Goal: Task Accomplishment & Management: Use online tool/utility

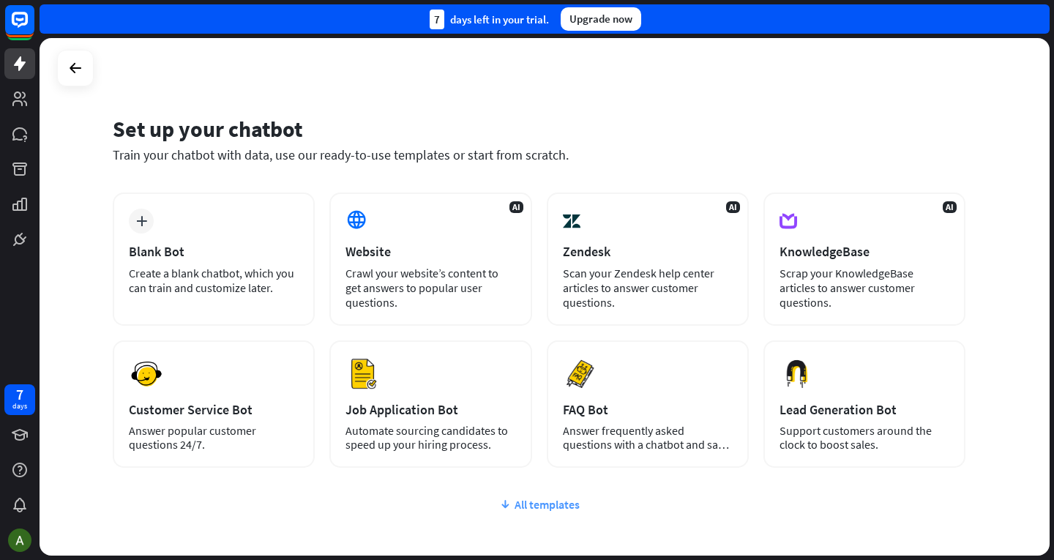
click at [550, 508] on div "All templates" at bounding box center [539, 504] width 852 height 15
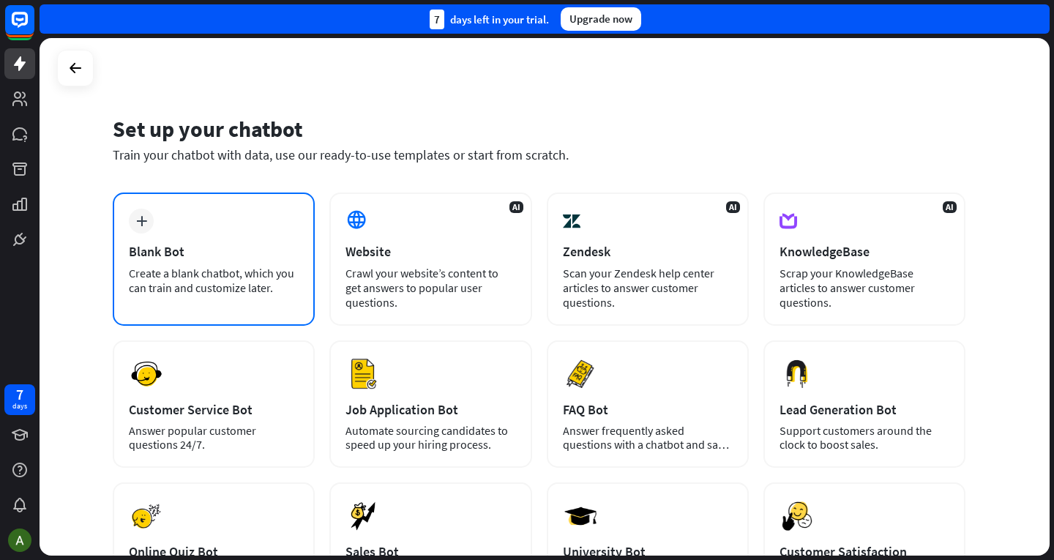
click at [235, 225] on div "plus Blank Bot Create a blank chatbot, which you can train and customize later." at bounding box center [214, 258] width 202 height 133
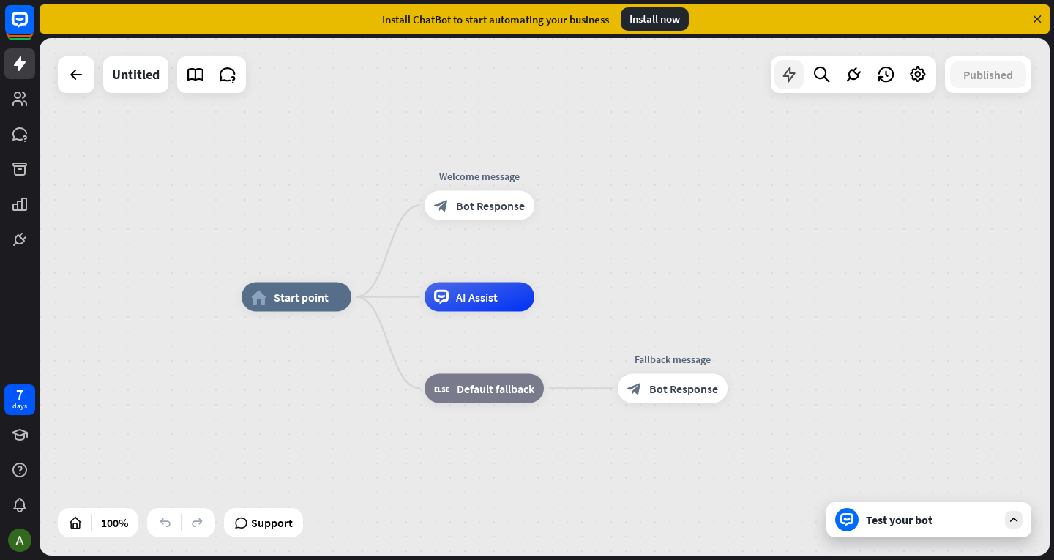
click at [779, 67] on icon at bounding box center [788, 74] width 19 height 19
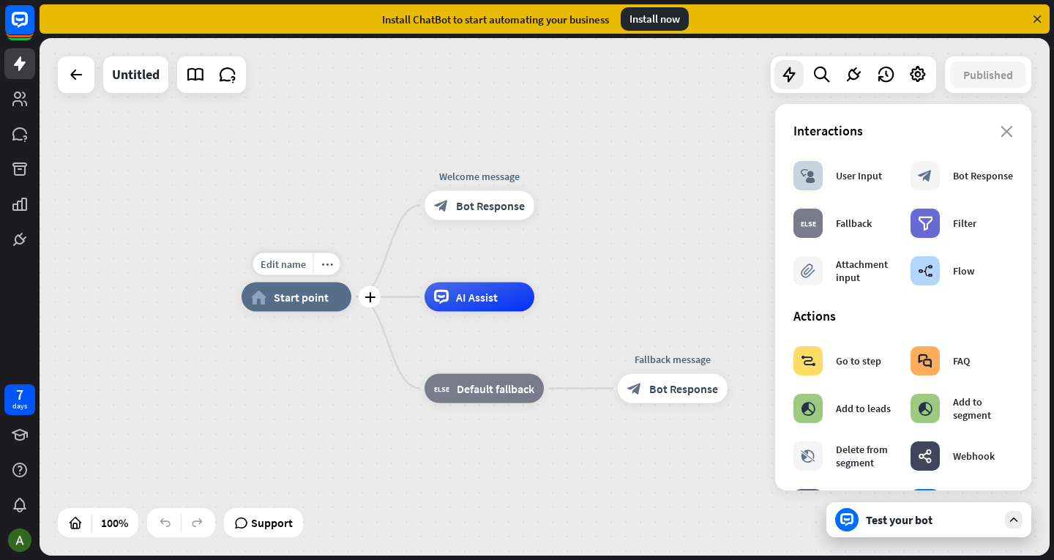
click at [306, 299] on span "Start point" at bounding box center [301, 297] width 55 height 15
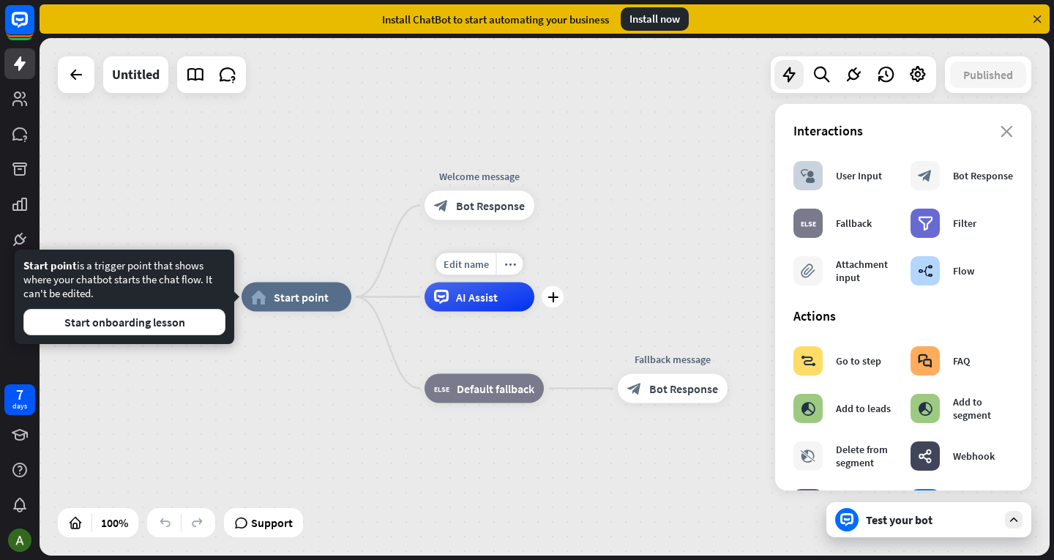
click at [449, 293] on div "AI Assist" at bounding box center [479, 296] width 110 height 29
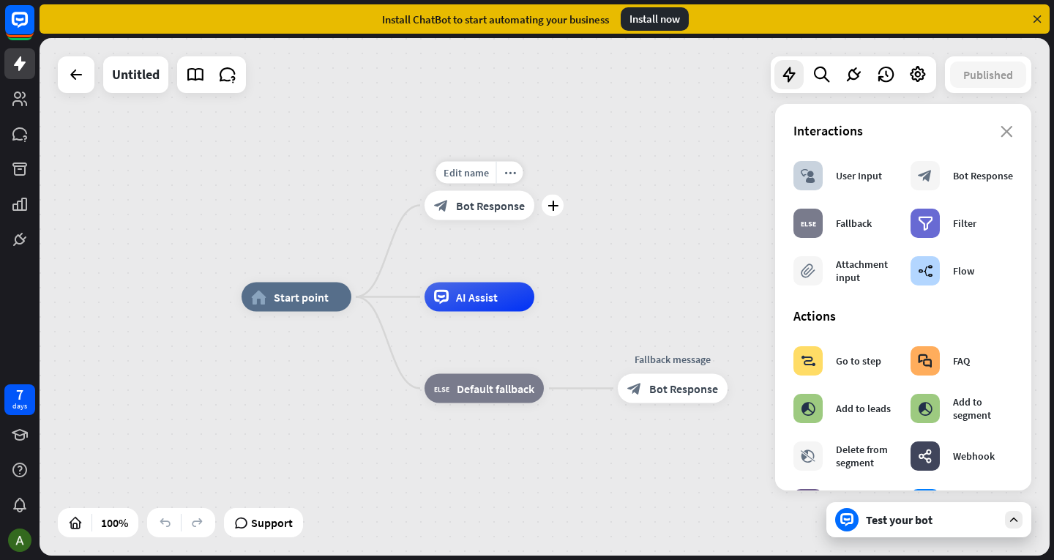
click at [469, 200] on span "Bot Response" at bounding box center [490, 205] width 69 height 15
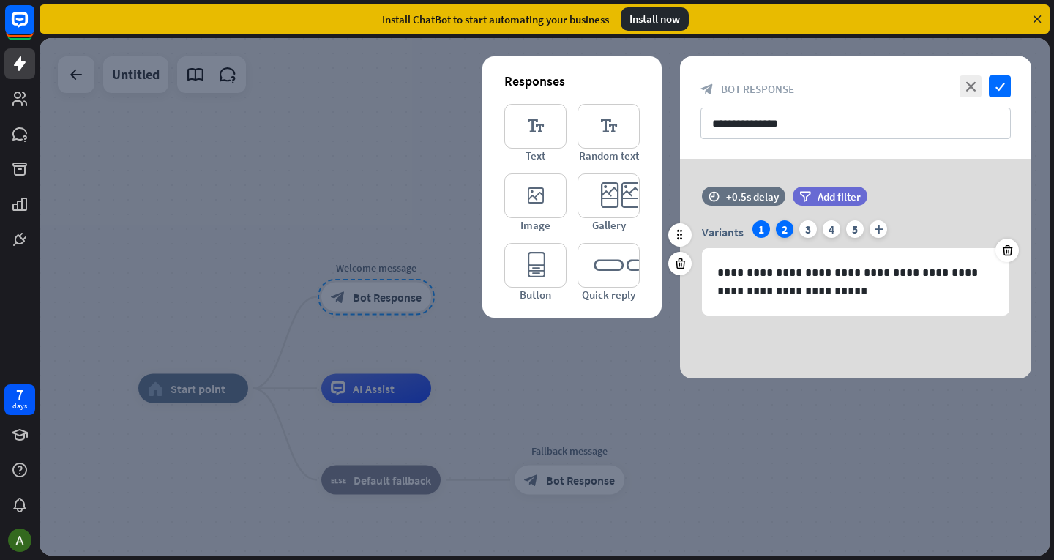
click at [780, 226] on div "2" at bounding box center [785, 229] width 18 height 18
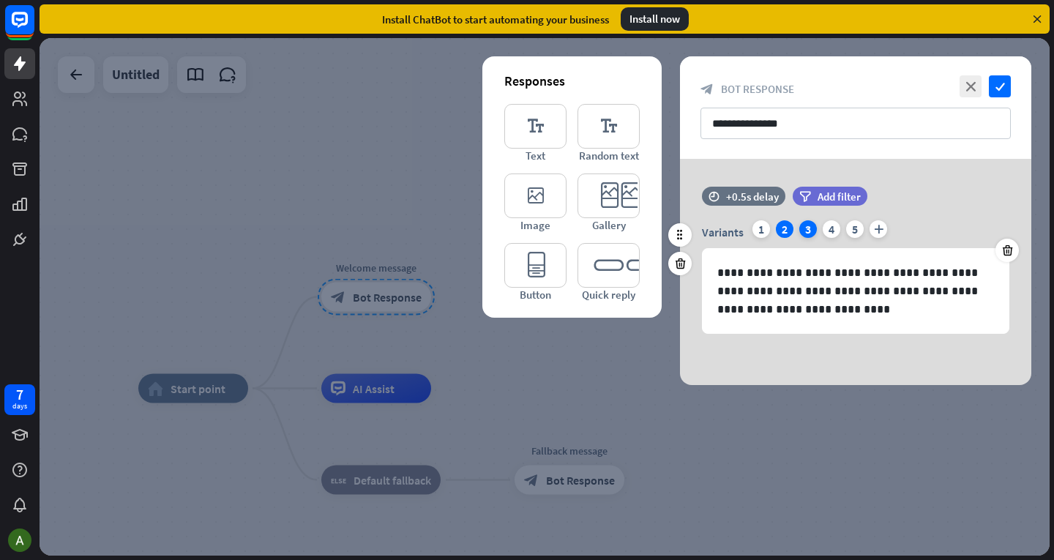
click at [803, 222] on div "3" at bounding box center [808, 229] width 18 height 18
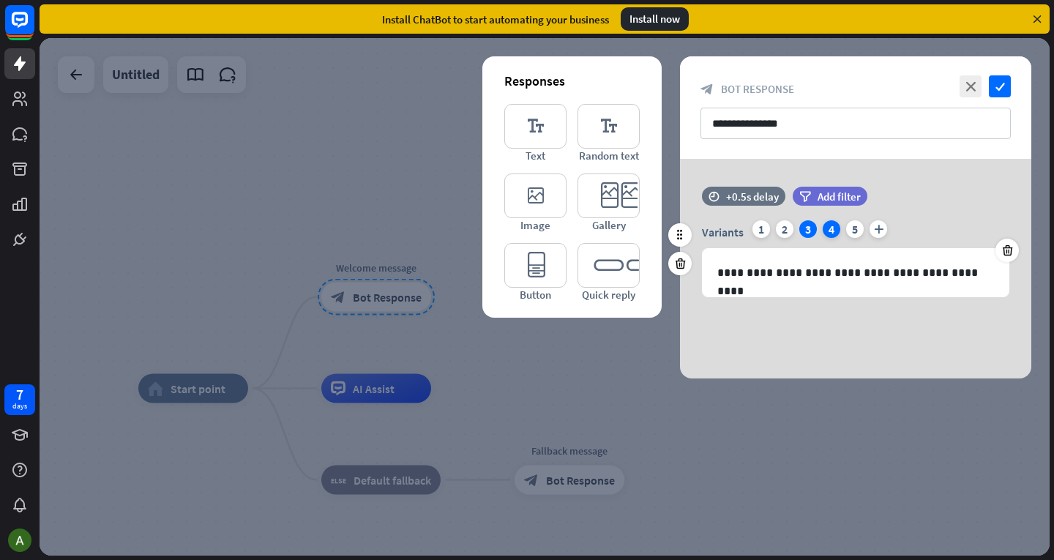
click at [826, 225] on div "4" at bounding box center [831, 229] width 18 height 18
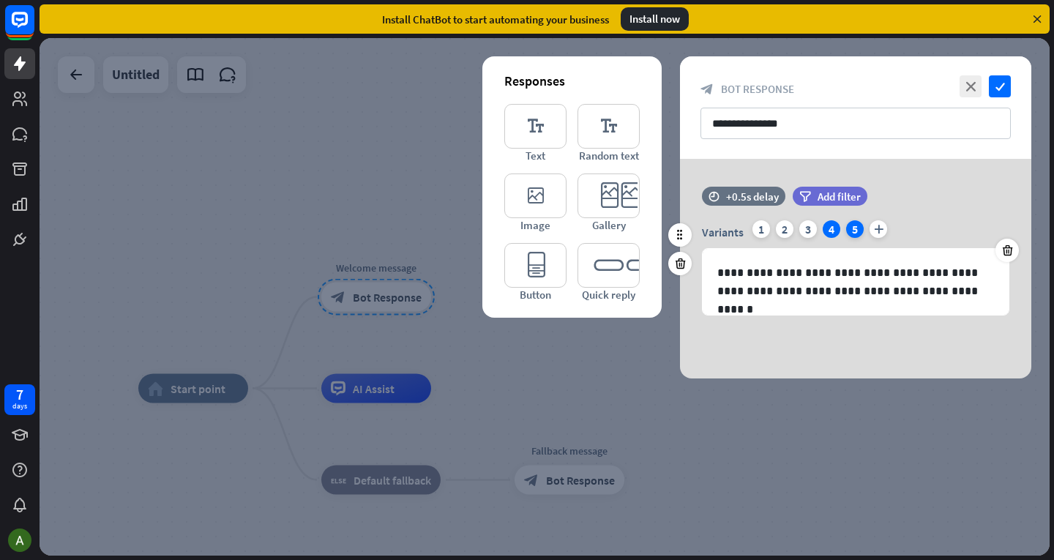
click at [847, 229] on div "5" at bounding box center [855, 229] width 18 height 18
click at [867, 228] on div "Variants 1 2 3 4 5 plus" at bounding box center [855, 231] width 307 height 23
click at [756, 225] on div "1" at bounding box center [761, 229] width 18 height 18
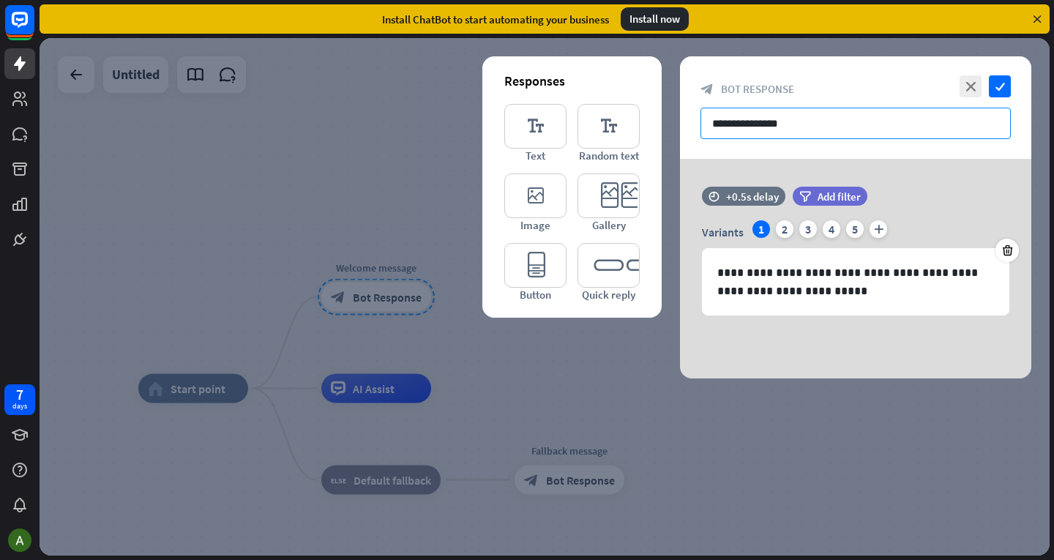
drag, startPoint x: 828, startPoint y: 121, endPoint x: 757, endPoint y: 127, distance: 71.2
click at [757, 127] on input "**********" at bounding box center [855, 123] width 310 height 31
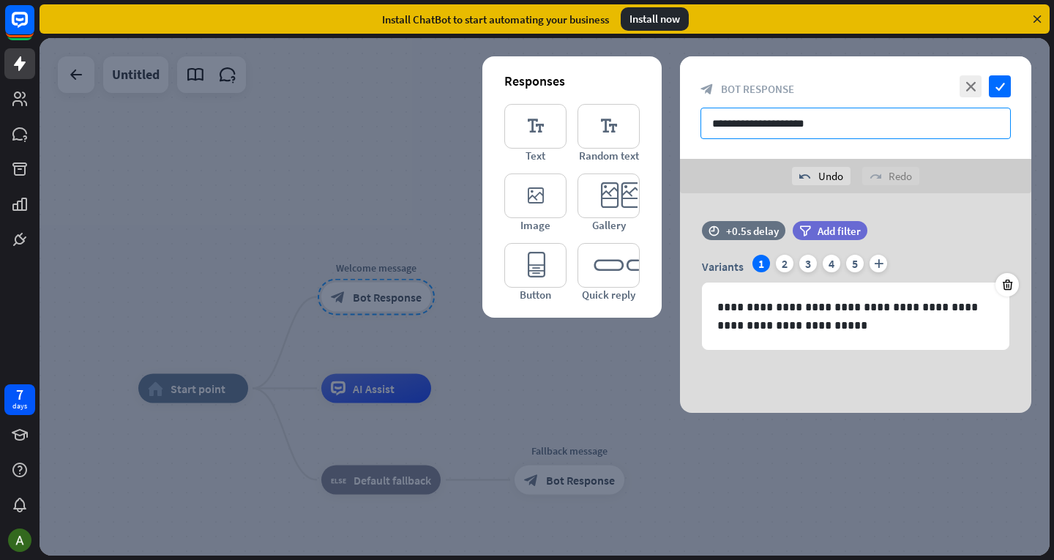
type input "**********"
click at [765, 150] on div "**********" at bounding box center [855, 107] width 351 height 102
click at [827, 124] on input "**********" at bounding box center [855, 123] width 310 height 31
click at [997, 81] on icon "check" at bounding box center [1000, 86] width 22 height 22
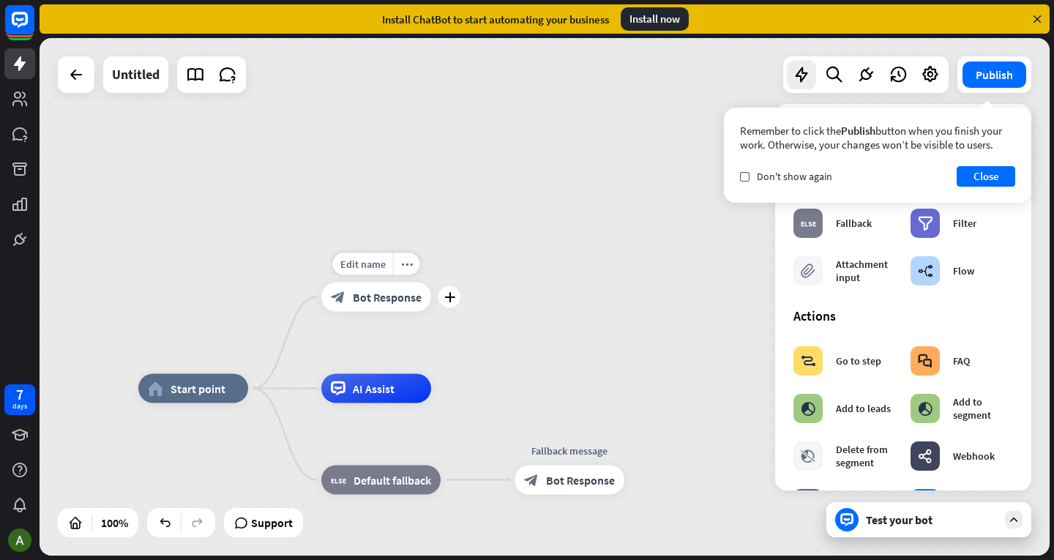
click at [400, 288] on div "block_bot_response Bot Response" at bounding box center [376, 296] width 110 height 29
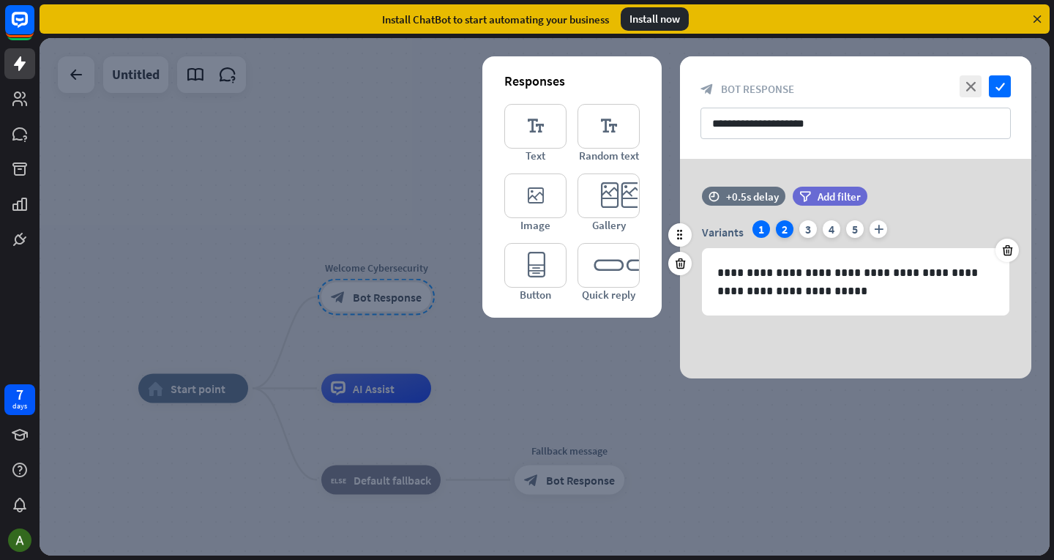
click at [785, 226] on div "2" at bounding box center [785, 229] width 18 height 18
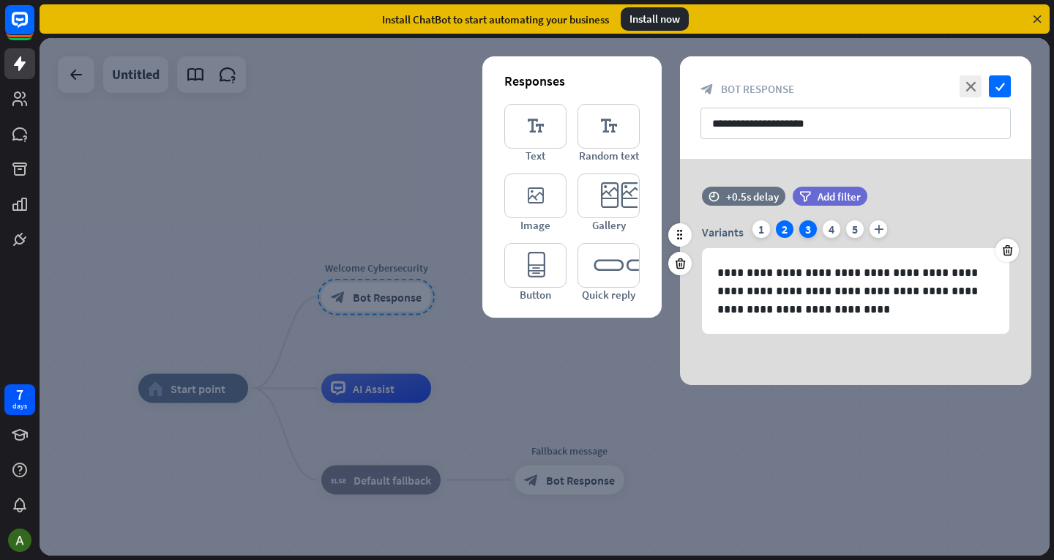
click at [809, 225] on div "3" at bounding box center [808, 229] width 18 height 18
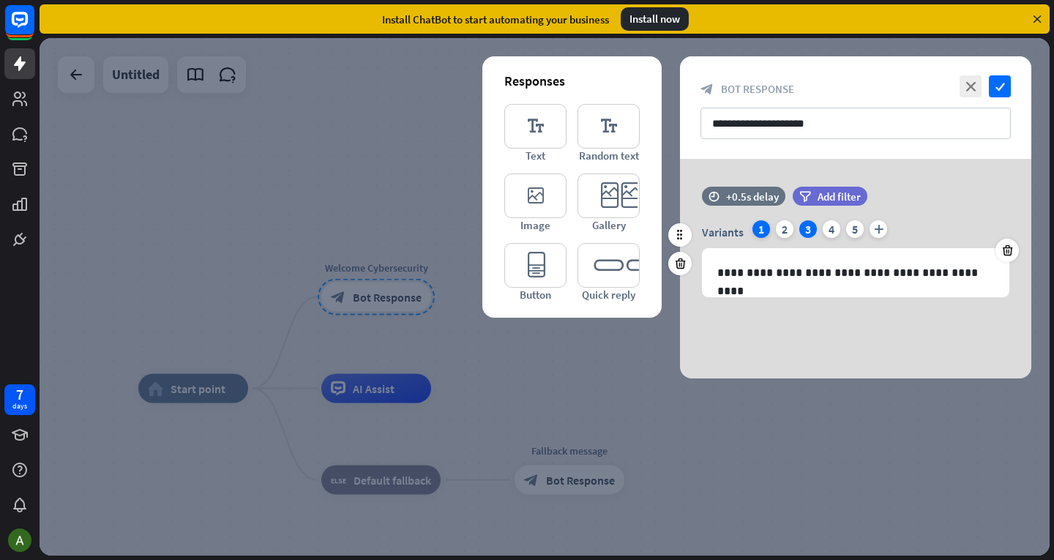
click at [760, 234] on div "1" at bounding box center [761, 229] width 18 height 18
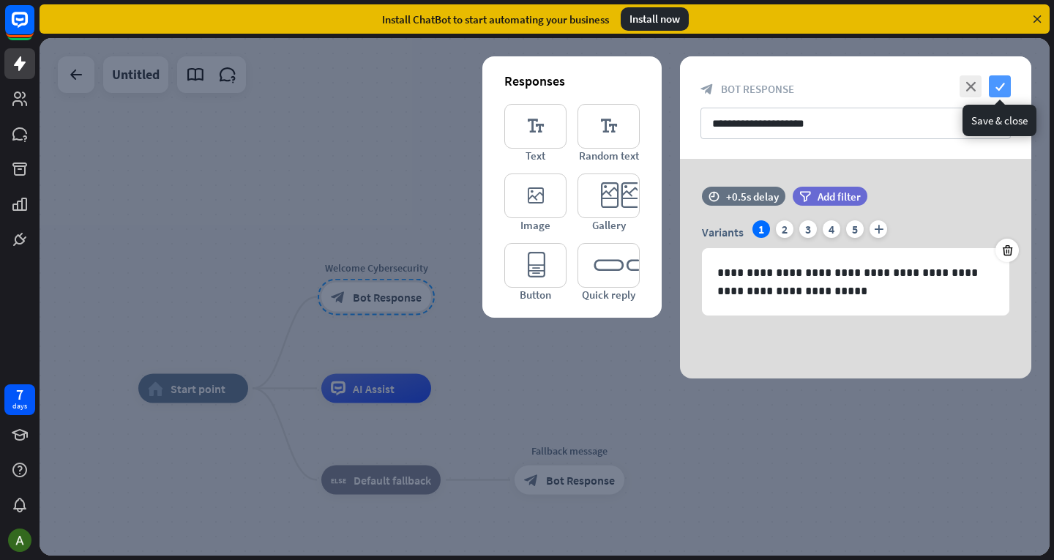
click at [1000, 90] on icon "check" at bounding box center [1000, 86] width 22 height 22
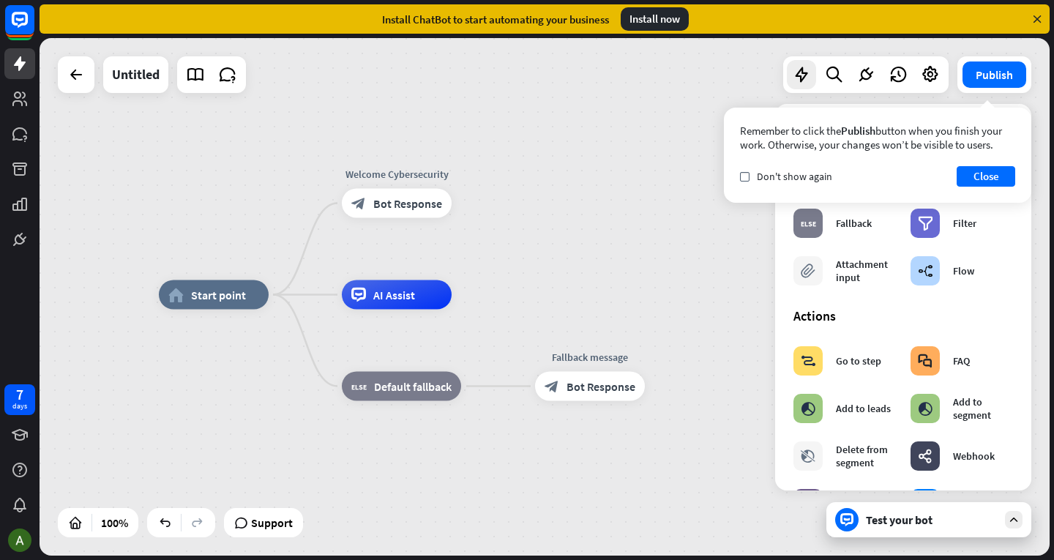
drag, startPoint x: 599, startPoint y: 368, endPoint x: 616, endPoint y: 235, distance: 134.3
click at [616, 235] on div "home_2 Start point Welcome Cybersecurity block_bot_response Bot Response AI Ass…" at bounding box center [545, 296] width 1010 height 517
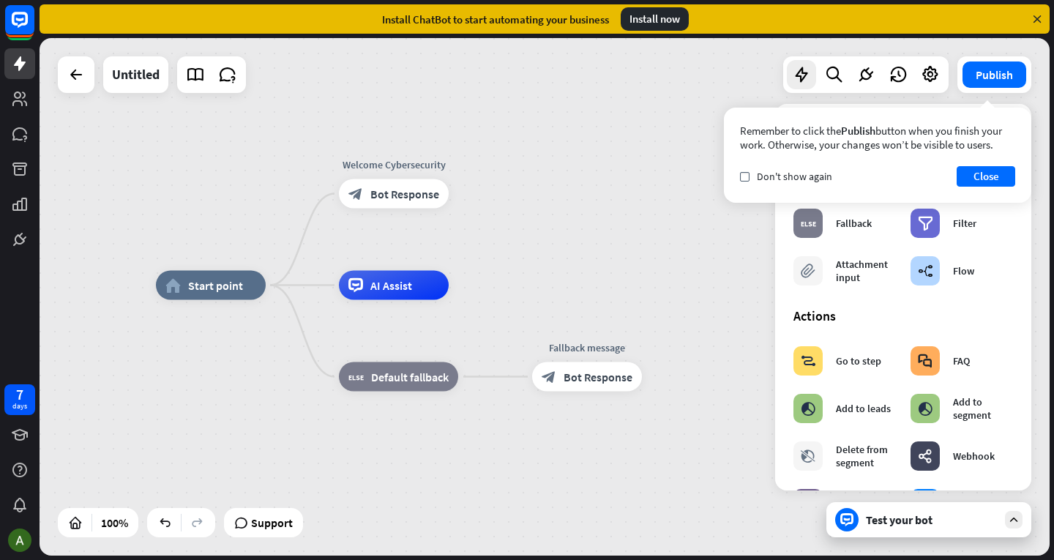
drag, startPoint x: 616, startPoint y: 236, endPoint x: 614, endPoint y: 273, distance: 36.7
click at [614, 271] on div "home_2 Start point Welcome Cybersecurity block_bot_response Bot Response AI Ass…" at bounding box center [545, 296] width 1010 height 517
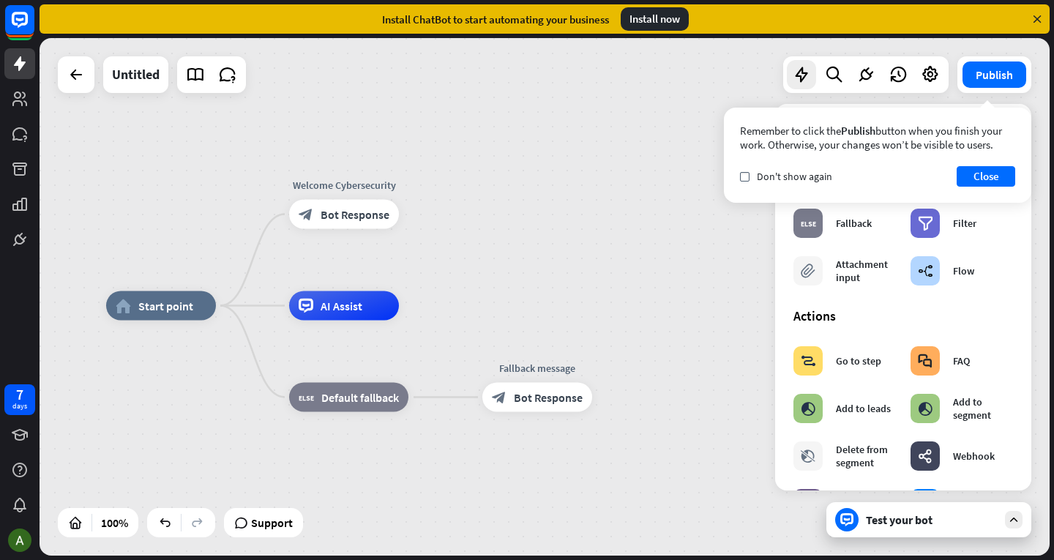
drag, startPoint x: 643, startPoint y: 299, endPoint x: 595, endPoint y: 315, distance: 50.7
click at [595, 315] on div "home_2 Start point Welcome Cybersecurity block_bot_response Bot Response AI Ass…" at bounding box center [611, 564] width 1010 height 517
click at [1000, 171] on button "Close" at bounding box center [985, 176] width 59 height 20
click at [994, 175] on button "Close" at bounding box center [985, 176] width 59 height 20
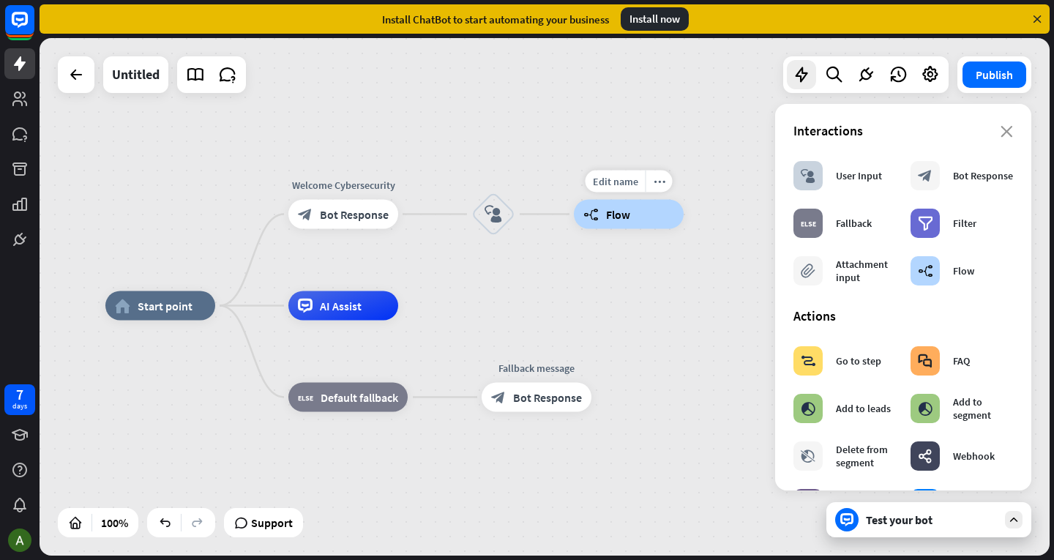
click at [617, 225] on div "builder_tree Flow" at bounding box center [629, 214] width 110 height 29
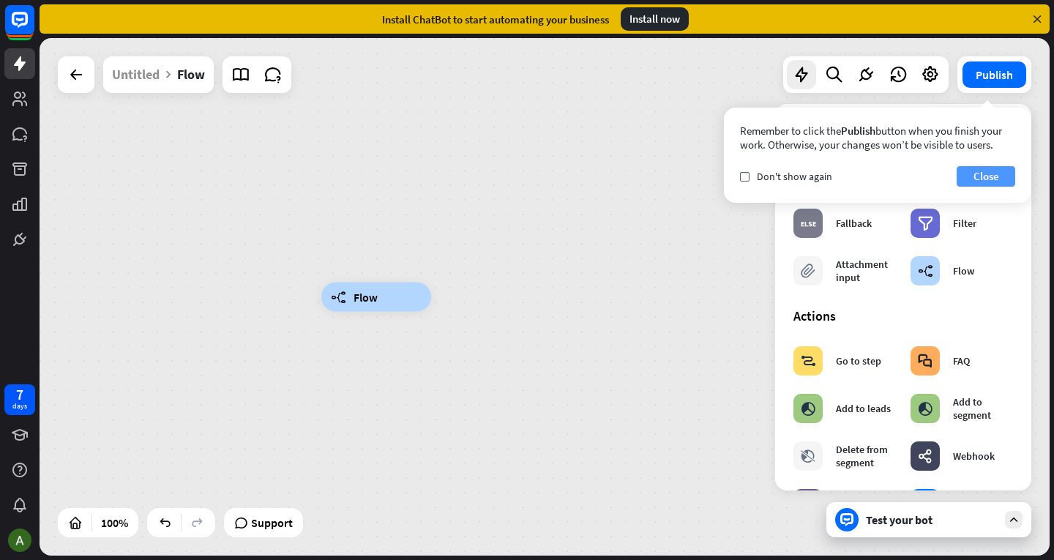
click at [992, 170] on button "Close" at bounding box center [985, 176] width 59 height 20
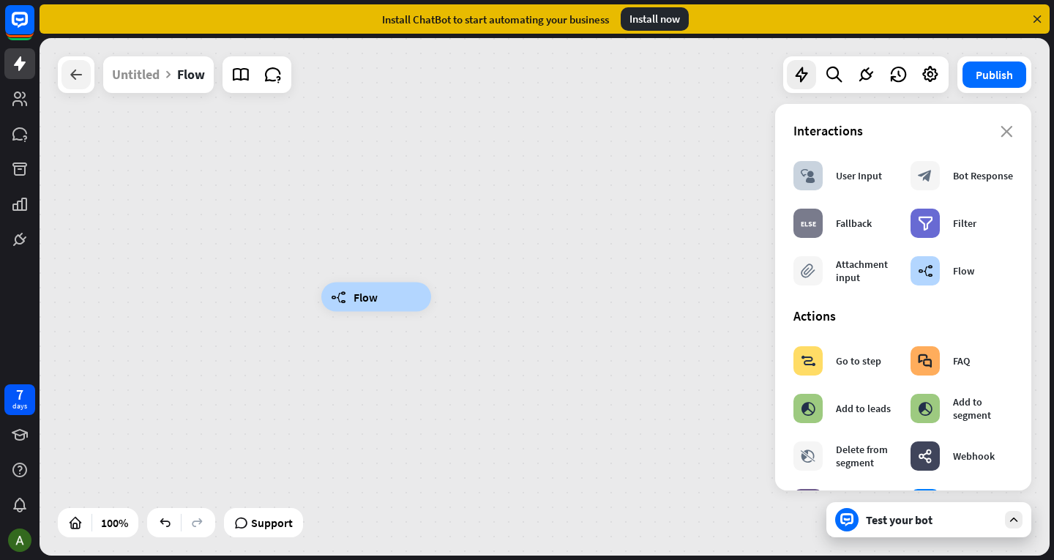
click at [74, 73] on icon at bounding box center [76, 75] width 18 height 18
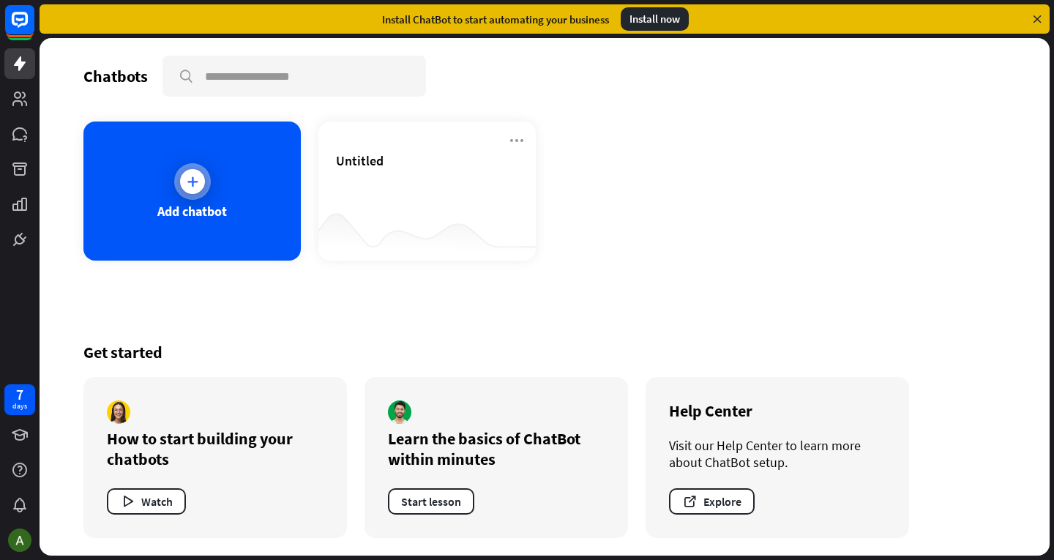
click at [247, 167] on div "Add chatbot" at bounding box center [191, 190] width 217 height 139
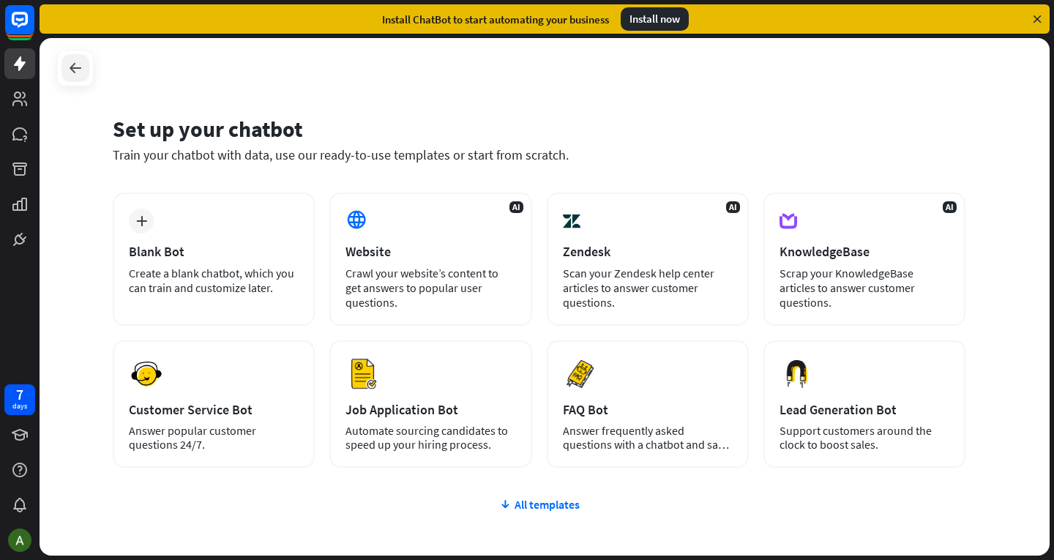
click at [89, 70] on div at bounding box center [75, 68] width 37 height 37
click at [81, 60] on icon at bounding box center [76, 68] width 18 height 18
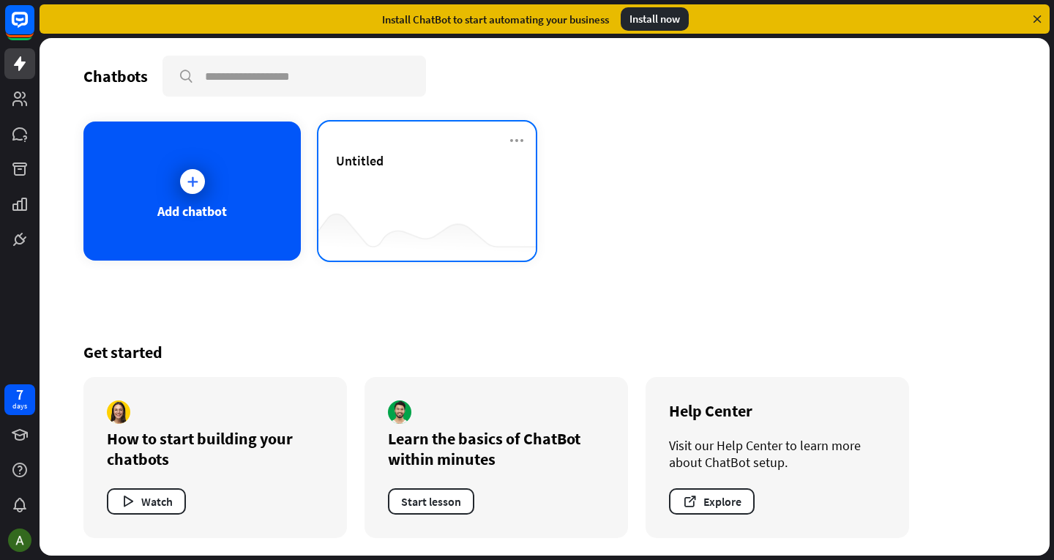
click at [406, 182] on div "Untitled" at bounding box center [427, 177] width 182 height 51
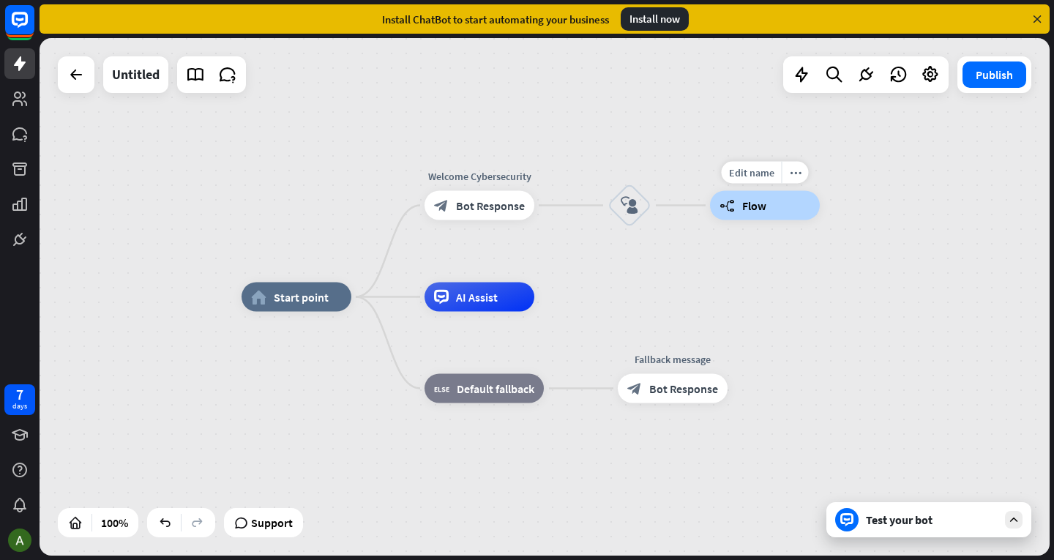
click at [760, 202] on span "Flow" at bounding box center [754, 205] width 24 height 15
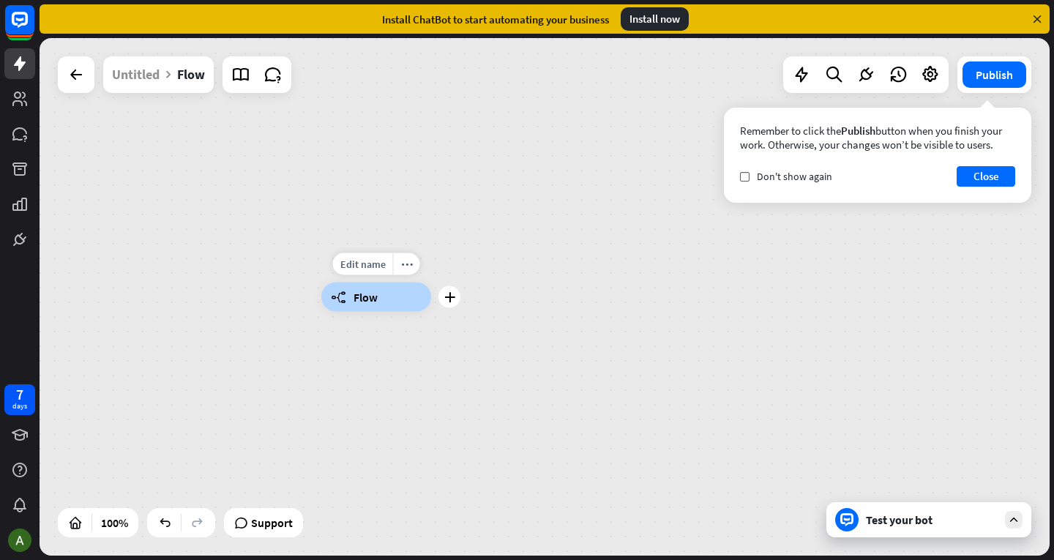
click at [387, 296] on div "builder_tree Flow" at bounding box center [376, 296] width 110 height 29
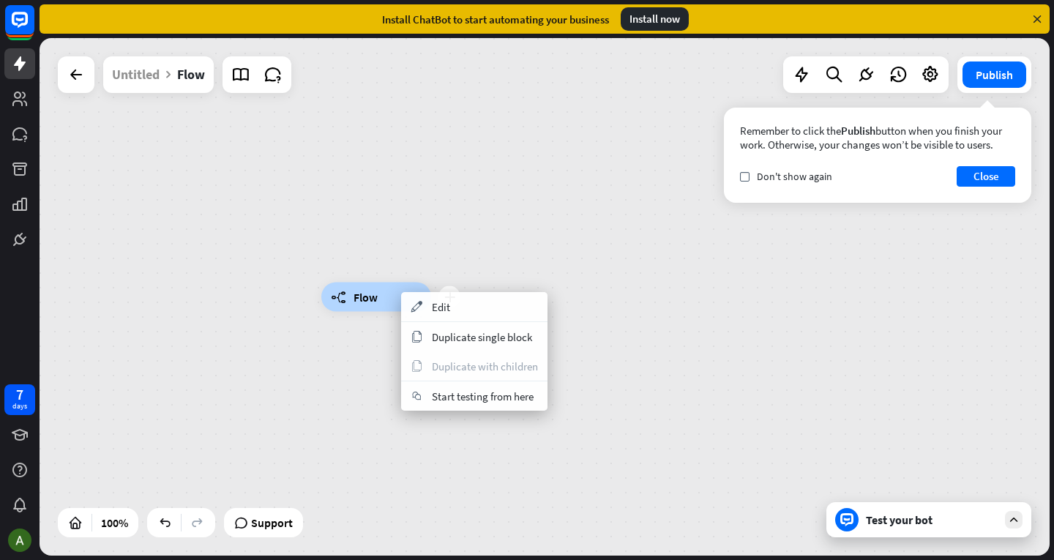
drag, startPoint x: 375, startPoint y: 293, endPoint x: 397, endPoint y: 275, distance: 28.1
click at [397, 282] on div "plus builder_tree Flow" at bounding box center [376, 296] width 110 height 29
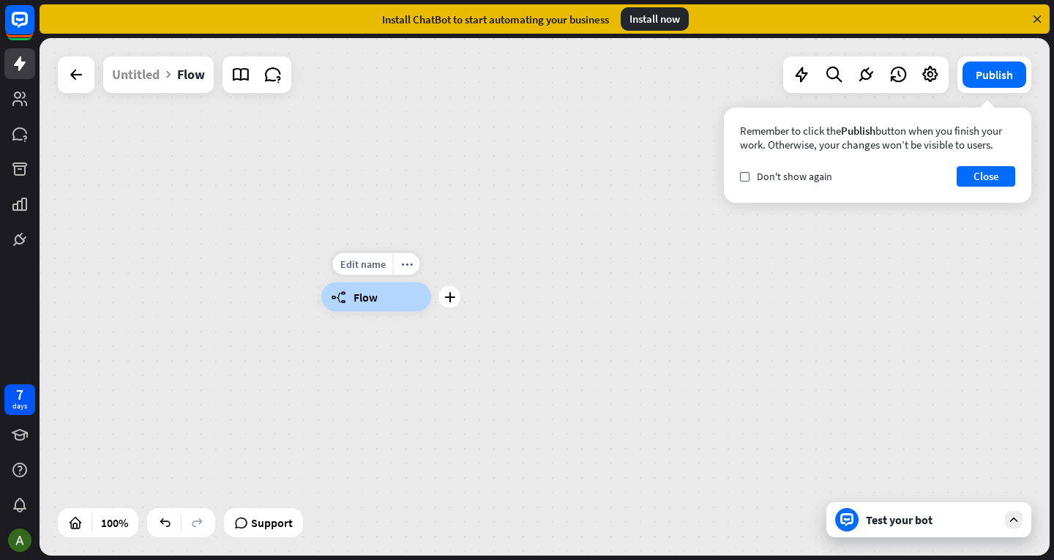
click at [394, 296] on div "builder_tree Flow" at bounding box center [376, 296] width 110 height 29
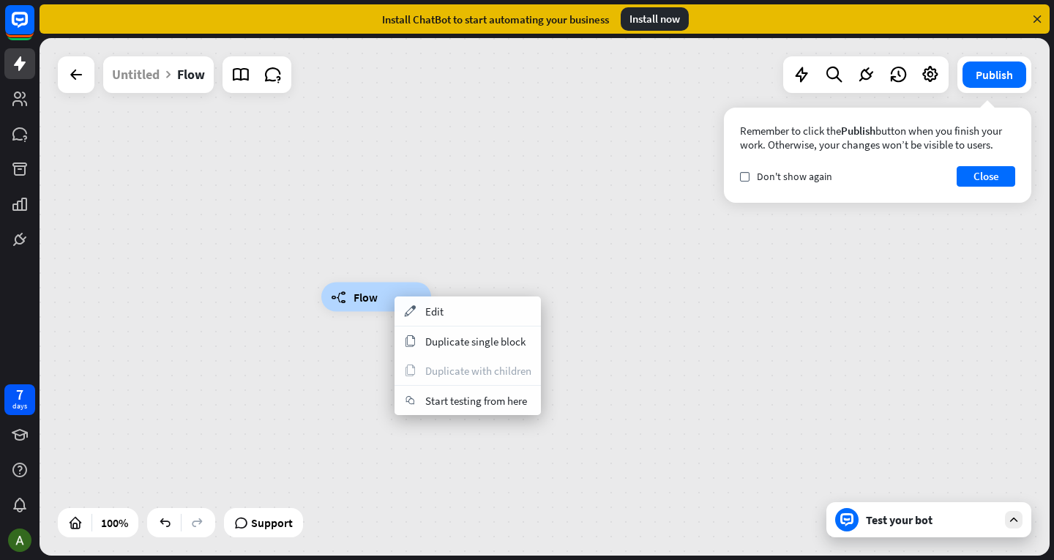
click at [385, 297] on div "builder_tree Flow" at bounding box center [376, 296] width 110 height 29
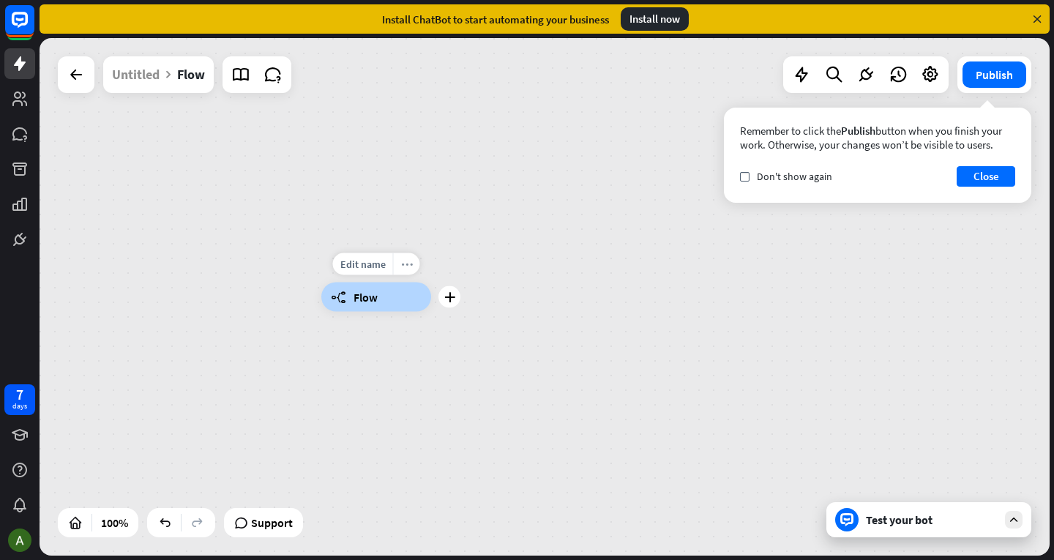
click at [405, 267] on icon "more_horiz" at bounding box center [407, 263] width 12 height 11
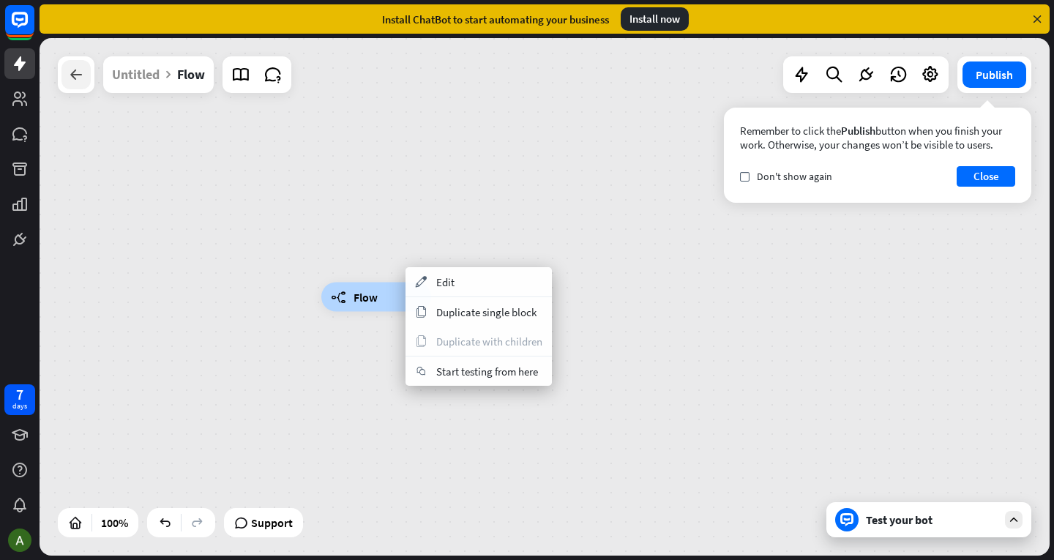
click at [75, 65] on div at bounding box center [75, 74] width 29 height 29
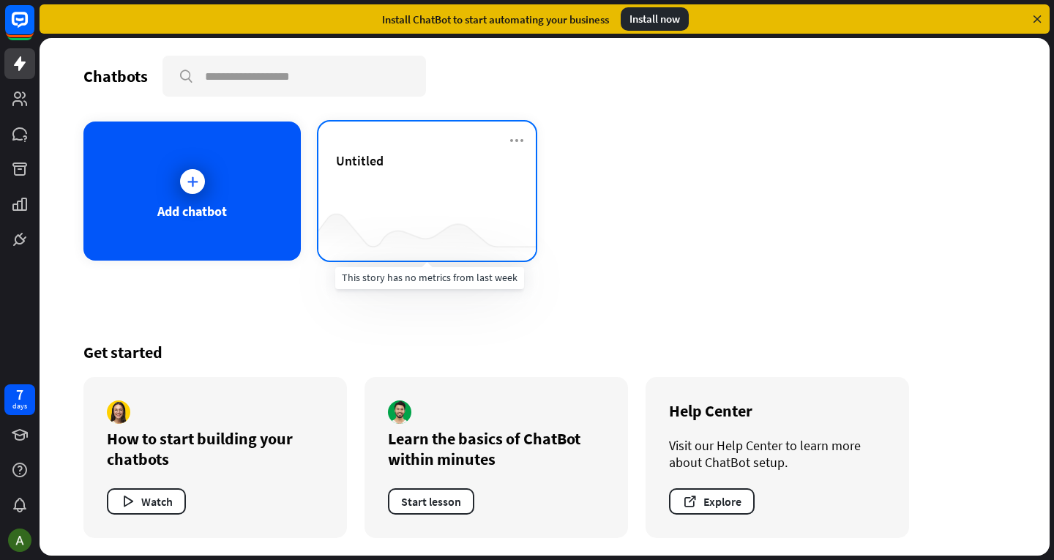
click at [481, 192] on div "Untitled" at bounding box center [427, 177] width 182 height 51
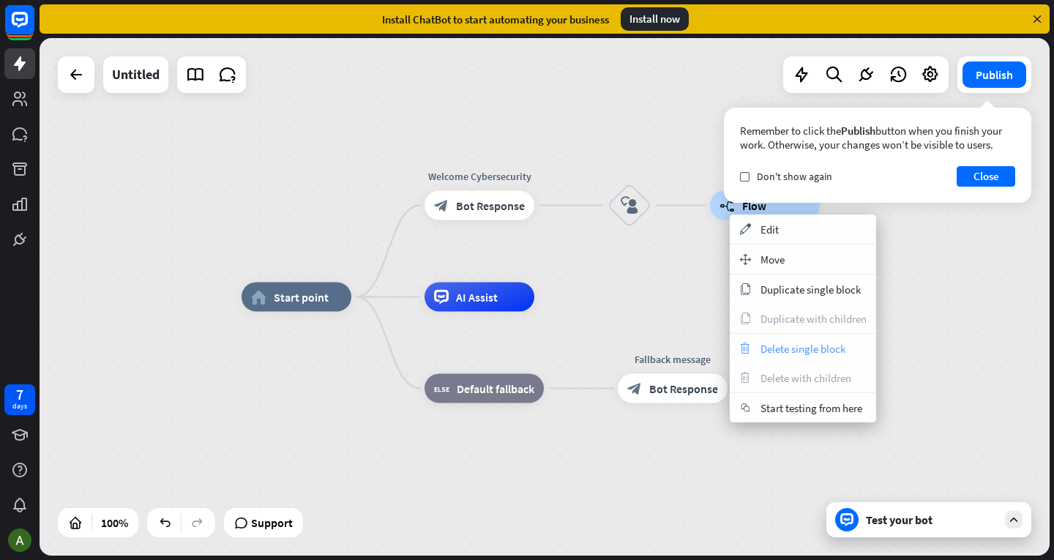
click at [771, 343] on span "Delete single block" at bounding box center [802, 349] width 85 height 14
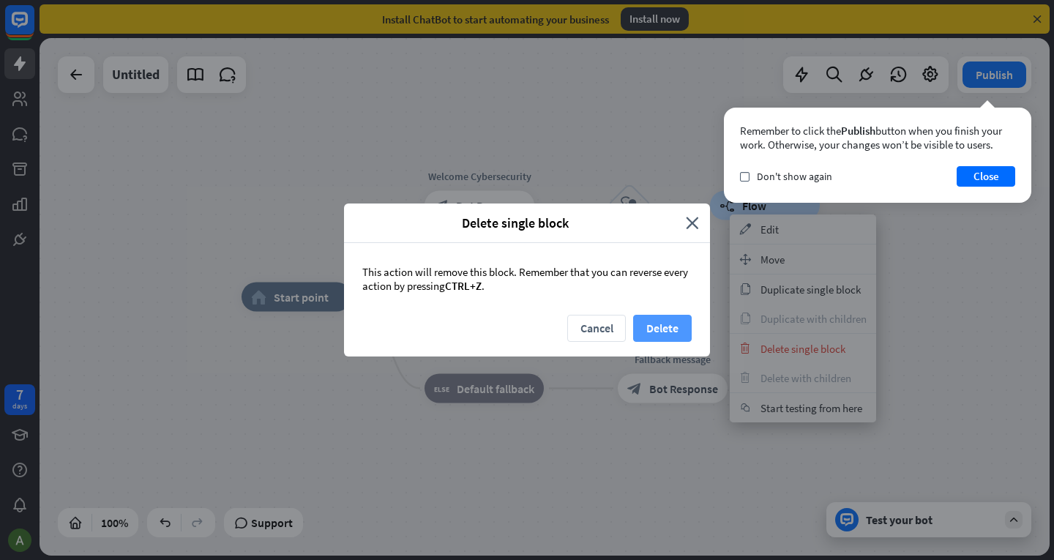
click at [656, 324] on button "Delete" at bounding box center [662, 328] width 59 height 27
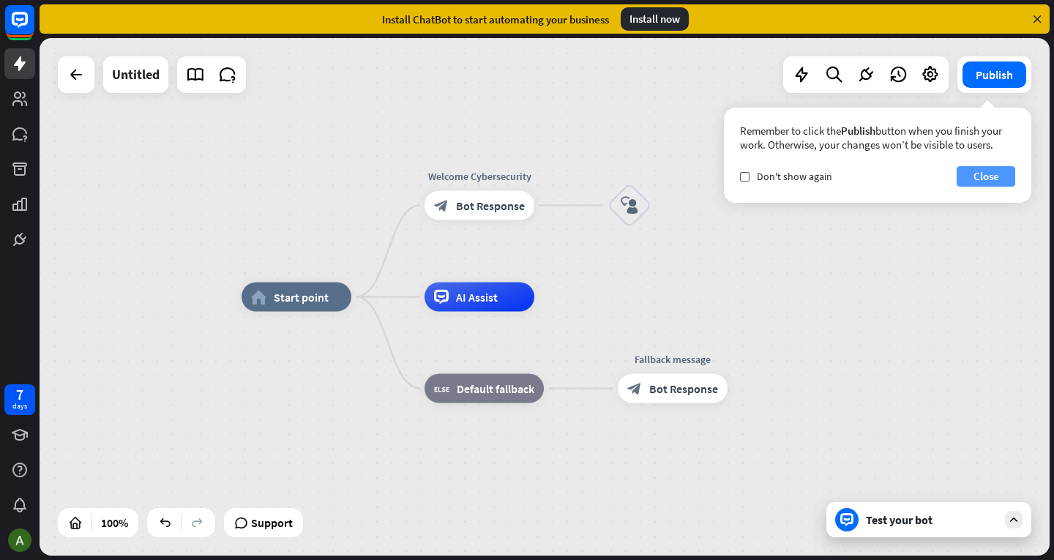
click at [971, 178] on button "Close" at bounding box center [985, 176] width 59 height 20
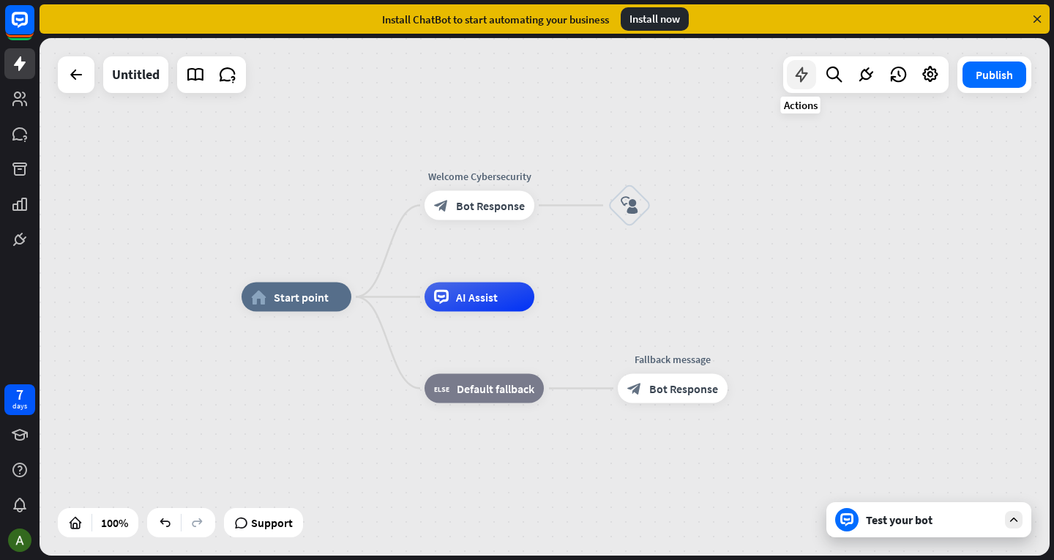
click at [801, 75] on icon at bounding box center [801, 74] width 19 height 19
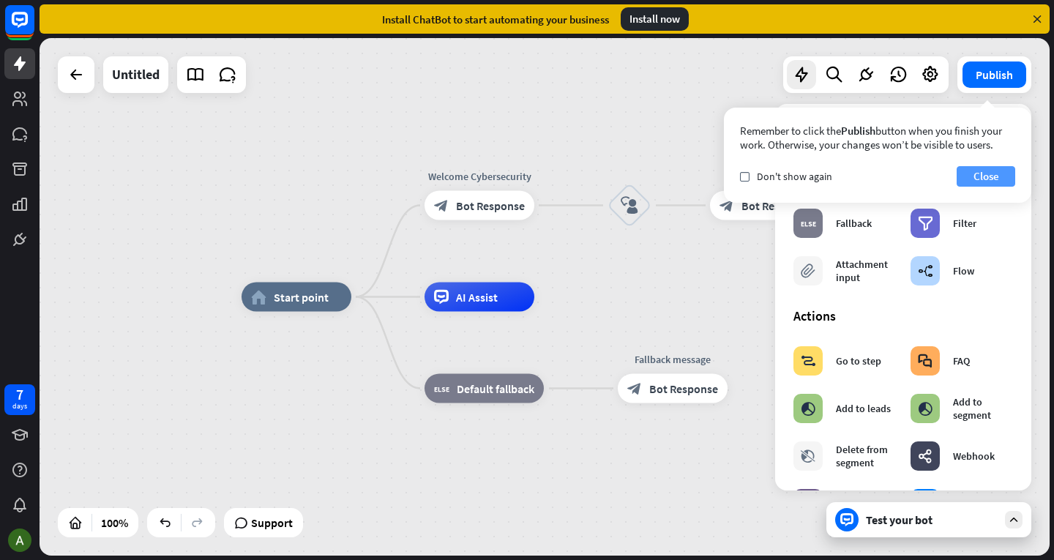
click at [975, 179] on button "Close" at bounding box center [985, 176] width 59 height 20
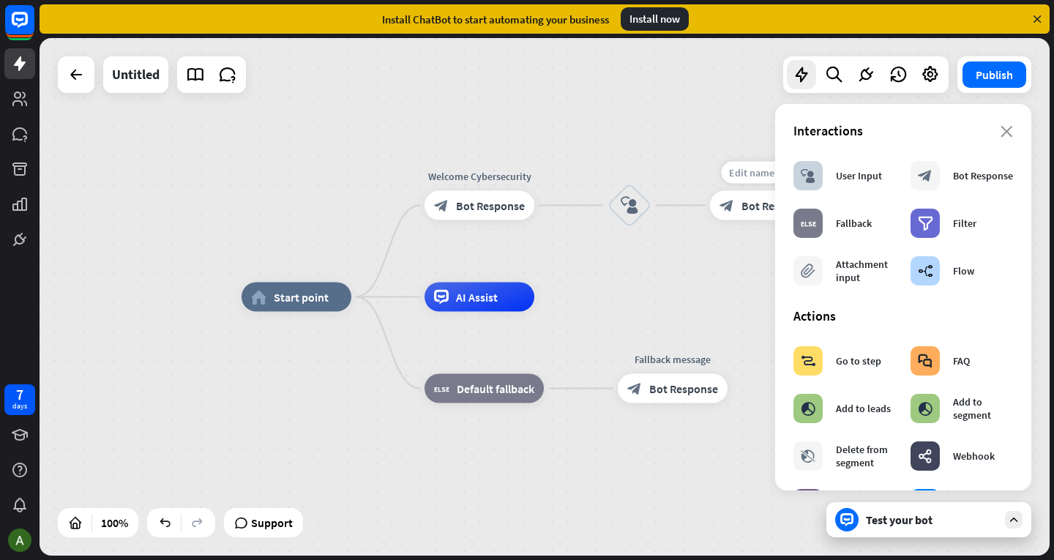
click at [751, 176] on span "Edit name" at bounding box center [751, 172] width 45 height 13
drag, startPoint x: 751, startPoint y: 236, endPoint x: 671, endPoint y: 245, distance: 80.3
click at [764, 166] on span "Edit name" at bounding box center [751, 172] width 45 height 13
type input "******"
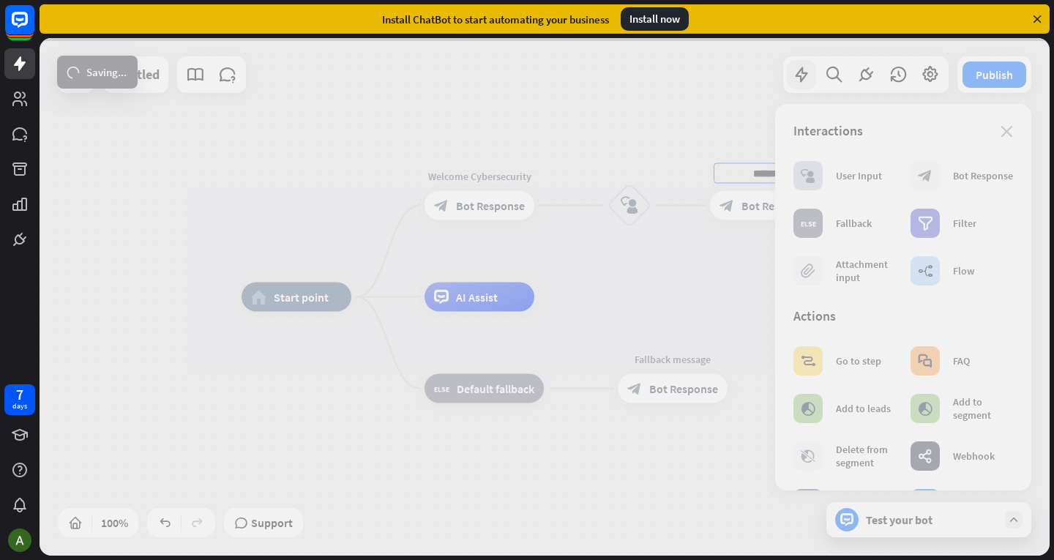
click at [721, 262] on div "home_2 Start point Welcome Cybersecurity block_bot_response Bot Response block_…" at bounding box center [545, 296] width 1010 height 517
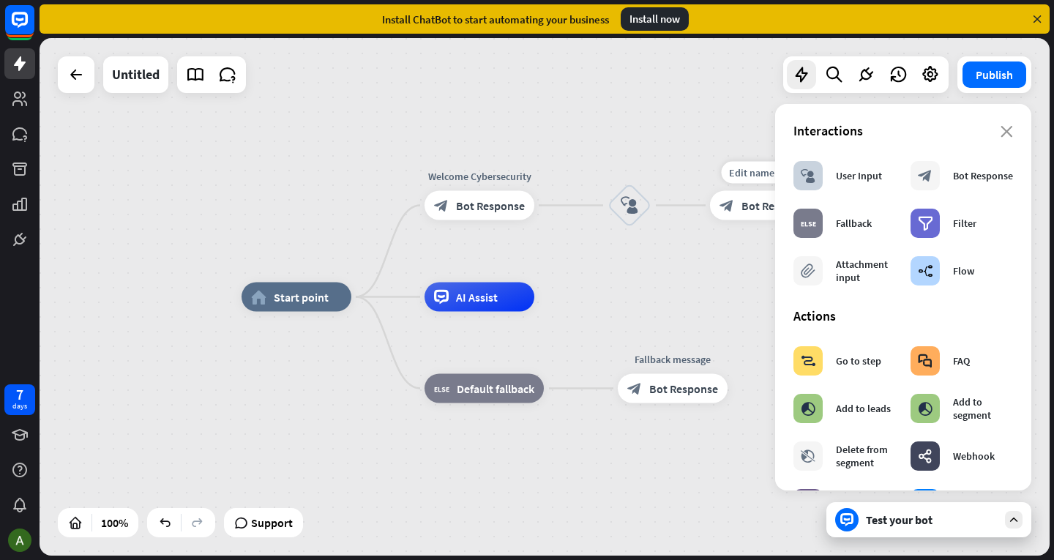
click at [741, 210] on span "Bot Response" at bounding box center [775, 205] width 69 height 15
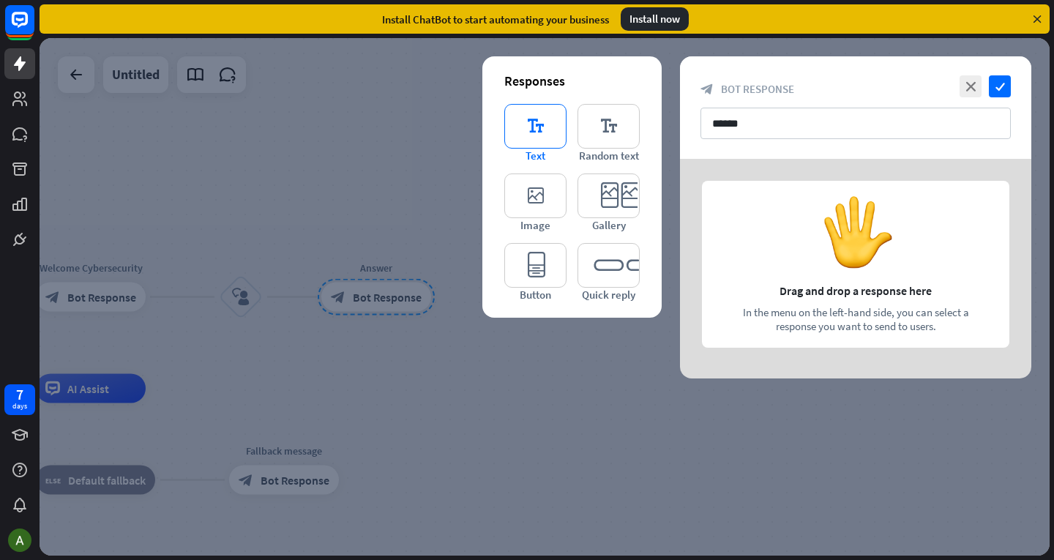
click at [541, 124] on icon "editor_text" at bounding box center [535, 126] width 62 height 45
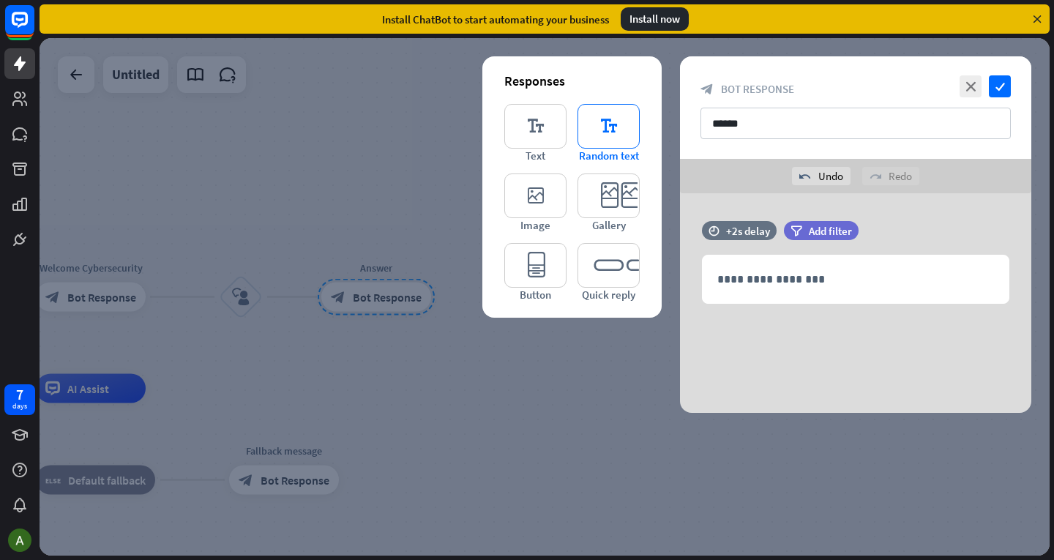
click at [617, 136] on icon "editor_text" at bounding box center [608, 126] width 62 height 45
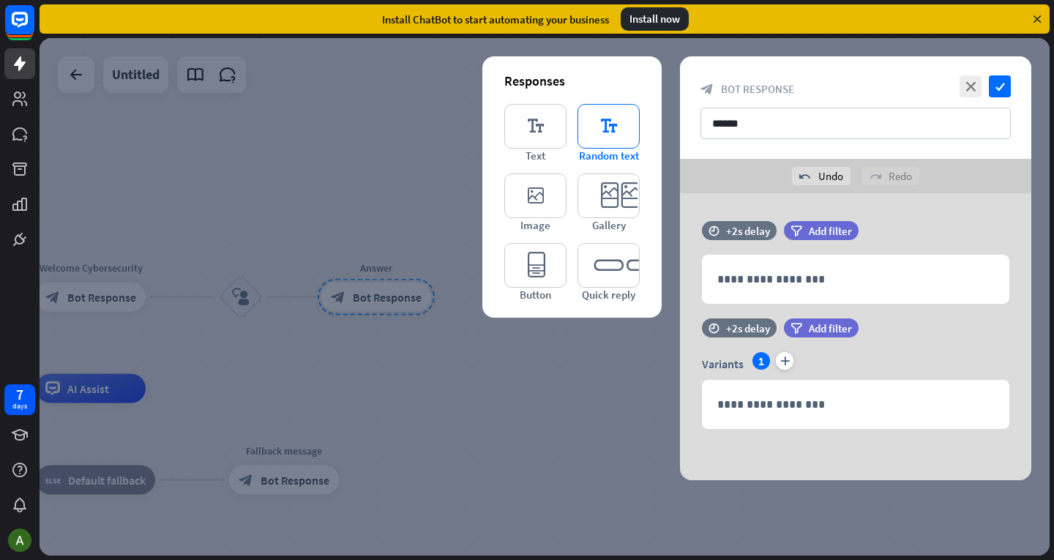
click at [588, 137] on icon "editor_text" at bounding box center [608, 126] width 62 height 45
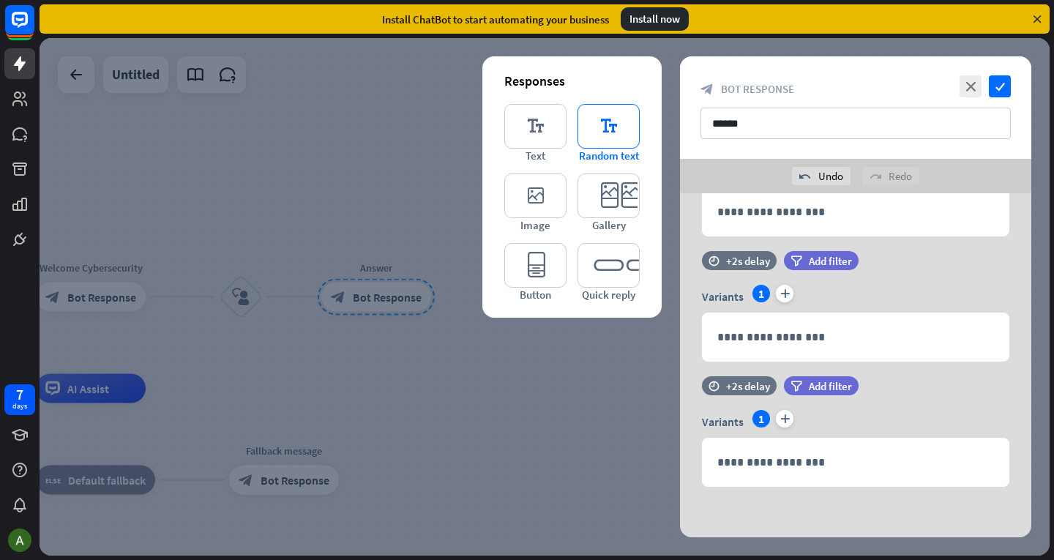
scroll to position [68, 0]
click at [676, 446] on icon at bounding box center [680, 452] width 14 height 13
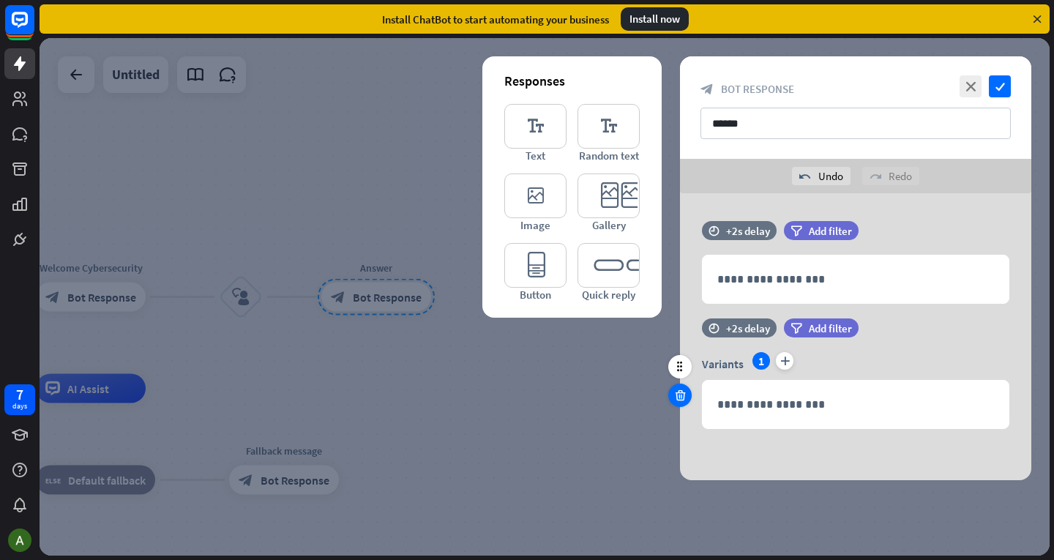
click at [683, 396] on icon at bounding box center [680, 395] width 14 height 13
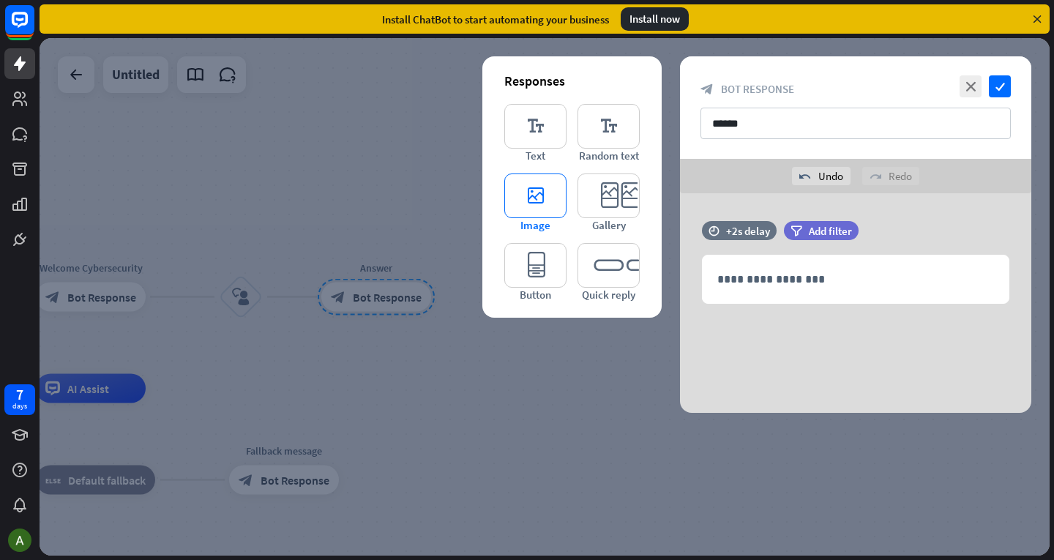
click at [540, 207] on icon "editor_image" at bounding box center [535, 195] width 62 height 45
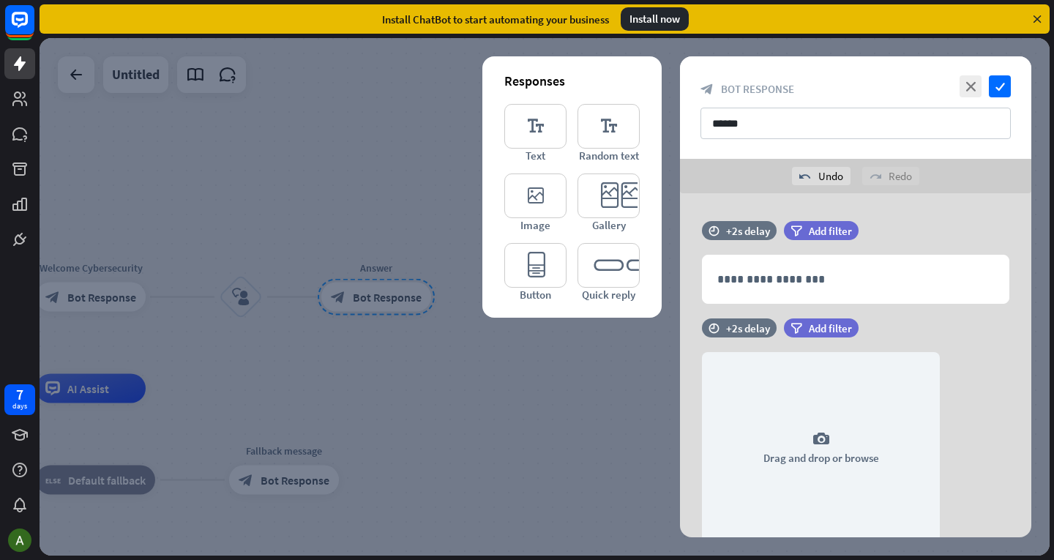
click at [605, 337] on div at bounding box center [545, 296] width 1010 height 517
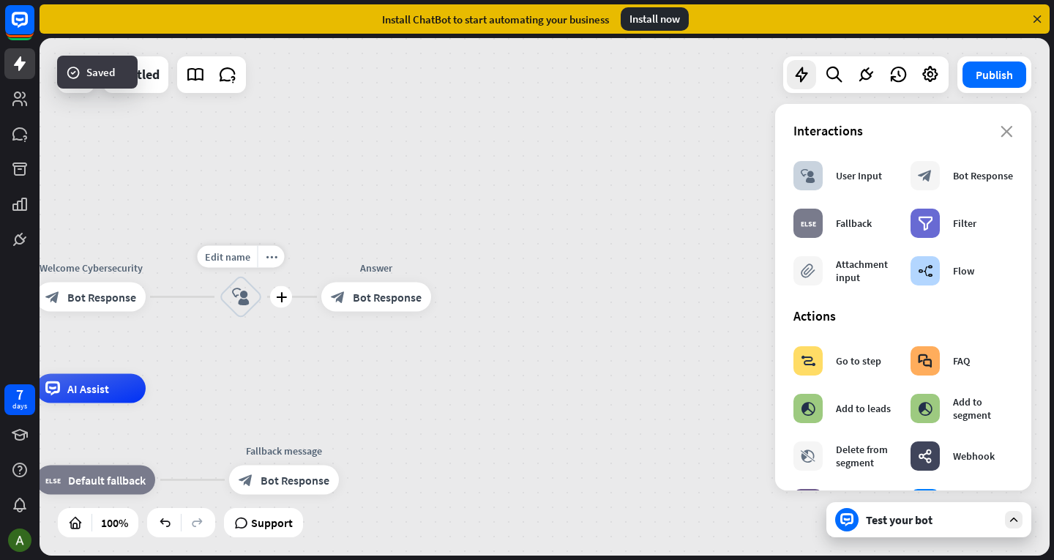
click at [243, 299] on icon "block_user_input" at bounding box center [241, 297] width 18 height 18
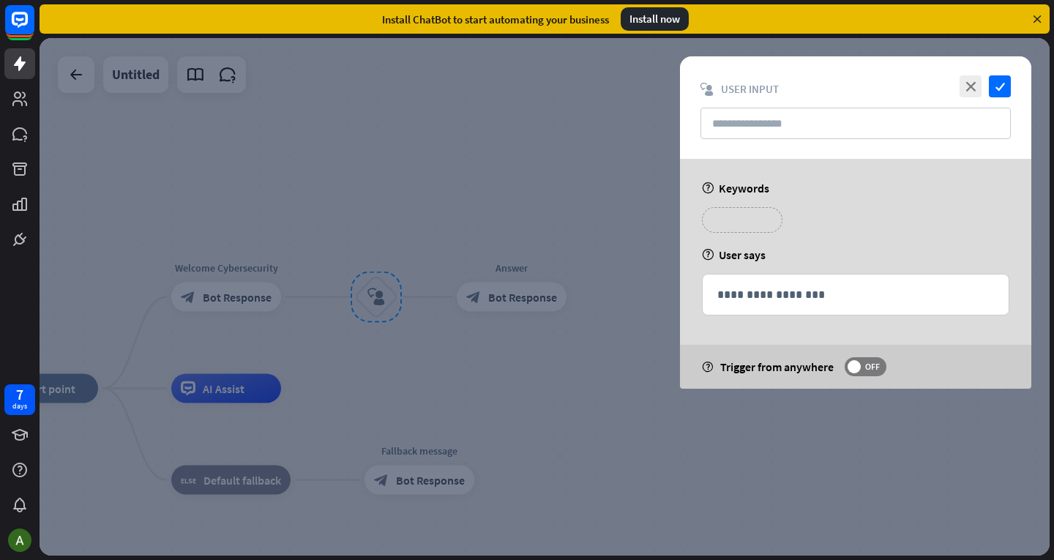
click at [716, 220] on p "**********" at bounding box center [742, 220] width 59 height 18
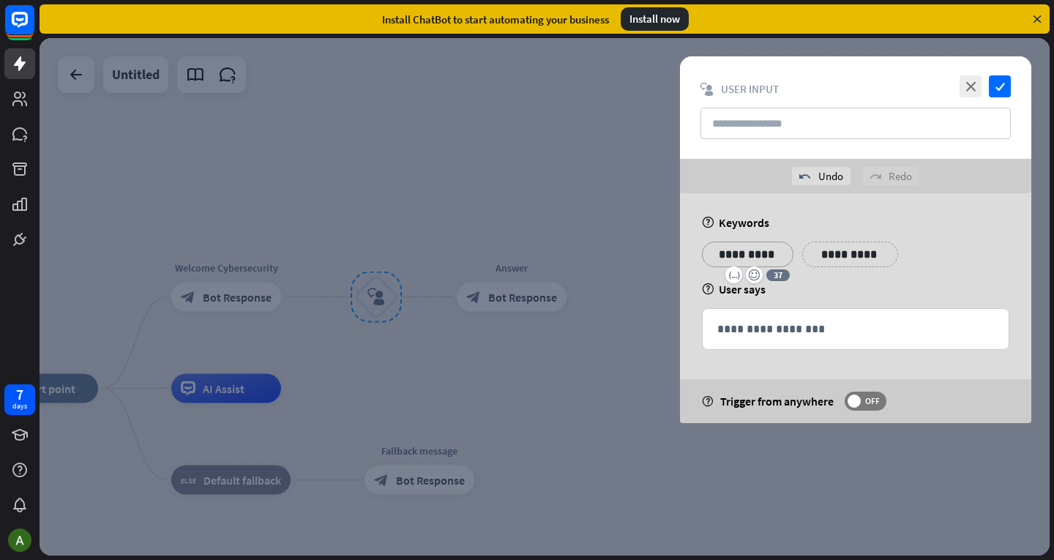
click at [869, 255] on p "**********" at bounding box center [850, 254] width 74 height 18
drag, startPoint x: 918, startPoint y: 250, endPoint x: 926, endPoint y: 228, distance: 23.4
click at [920, 250] on p "**********" at bounding box center [931, 254] width 59 height 18
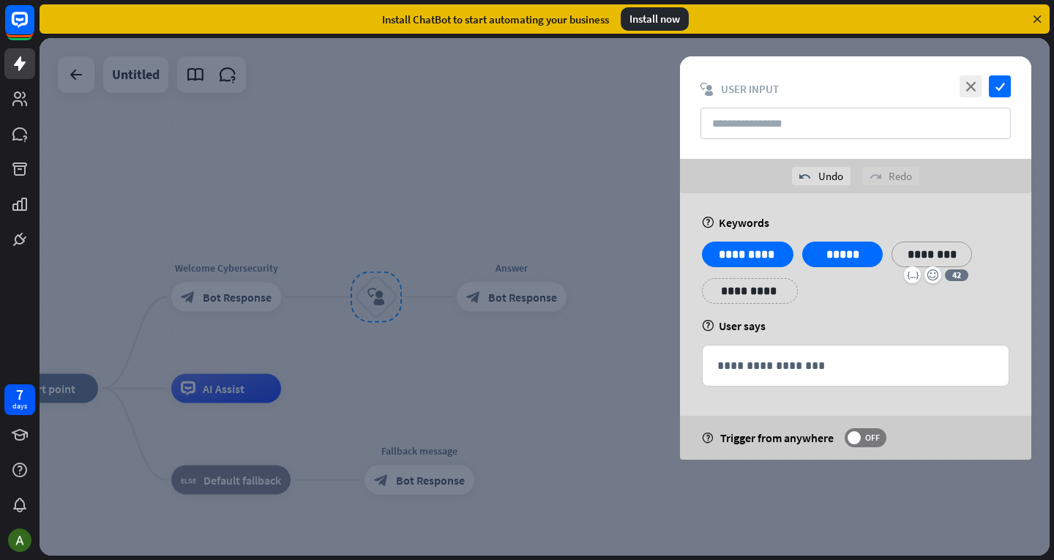
click at [765, 291] on p "**********" at bounding box center [750, 291] width 74 height 18
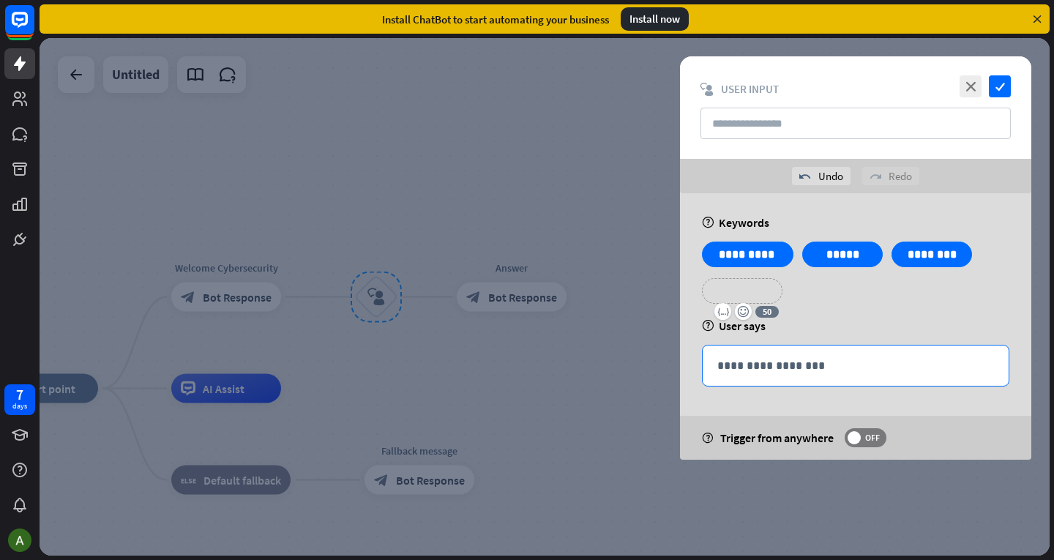
click at [807, 350] on div "**********" at bounding box center [855, 365] width 306 height 40
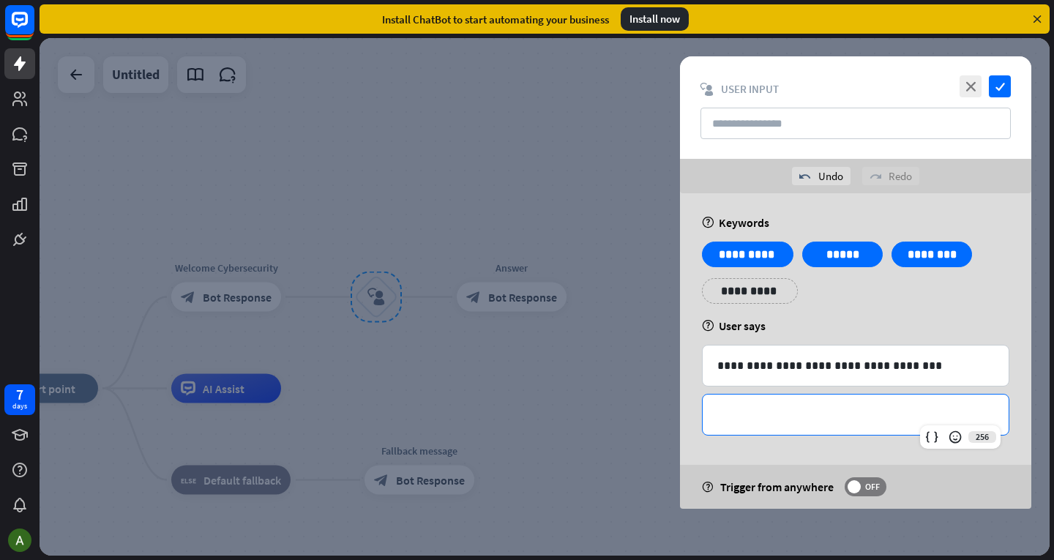
click at [853, 401] on div "**********" at bounding box center [855, 414] width 306 height 40
click at [544, 280] on div at bounding box center [545, 296] width 1010 height 517
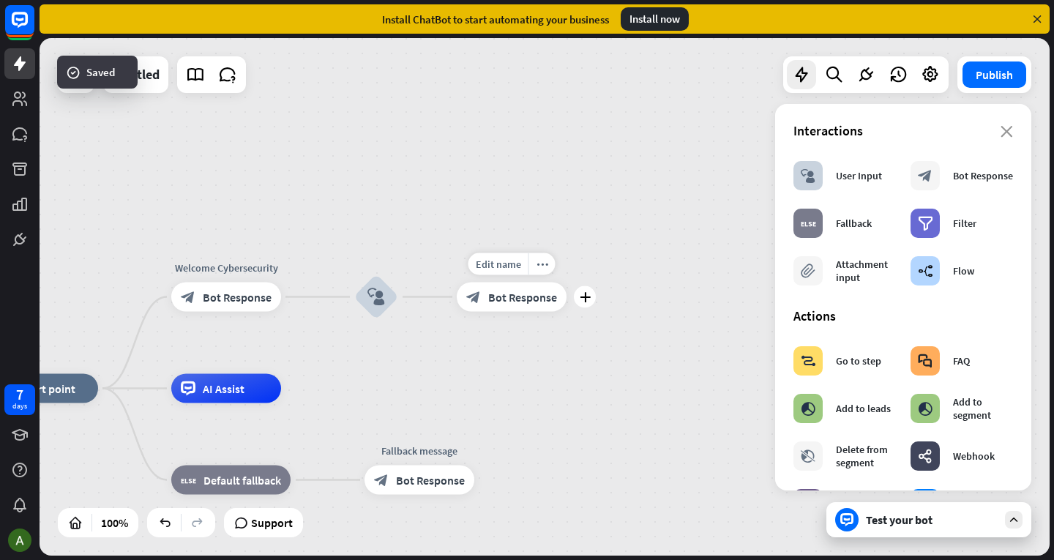
click at [509, 294] on span "Bot Response" at bounding box center [522, 297] width 69 height 15
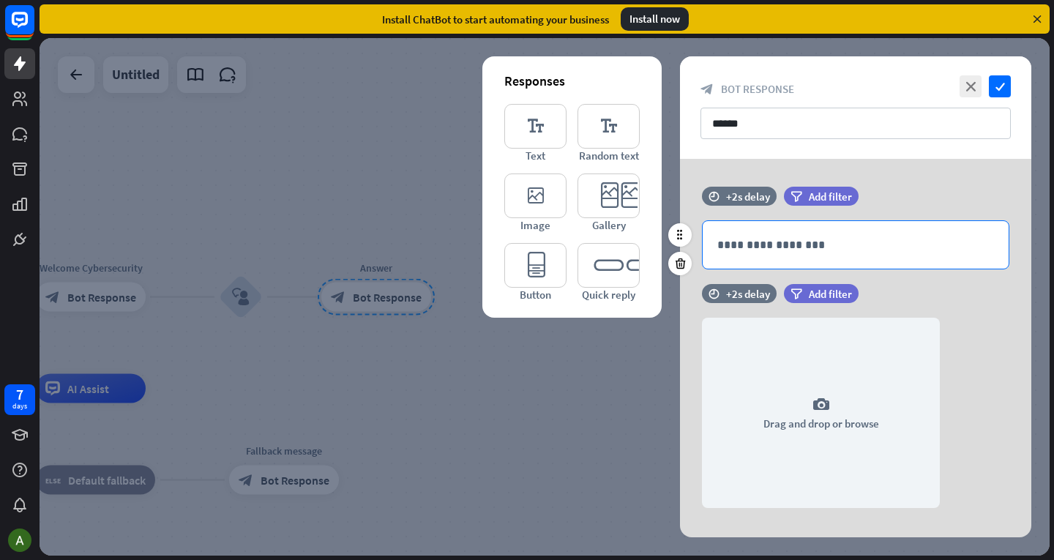
click at [756, 256] on div "**********" at bounding box center [855, 245] width 306 height 48
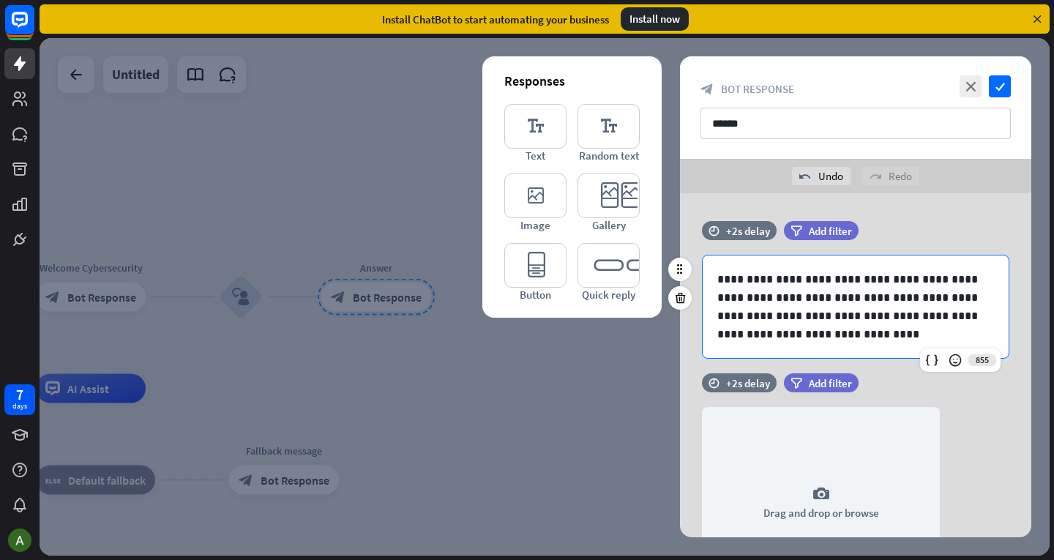
scroll to position [111, 0]
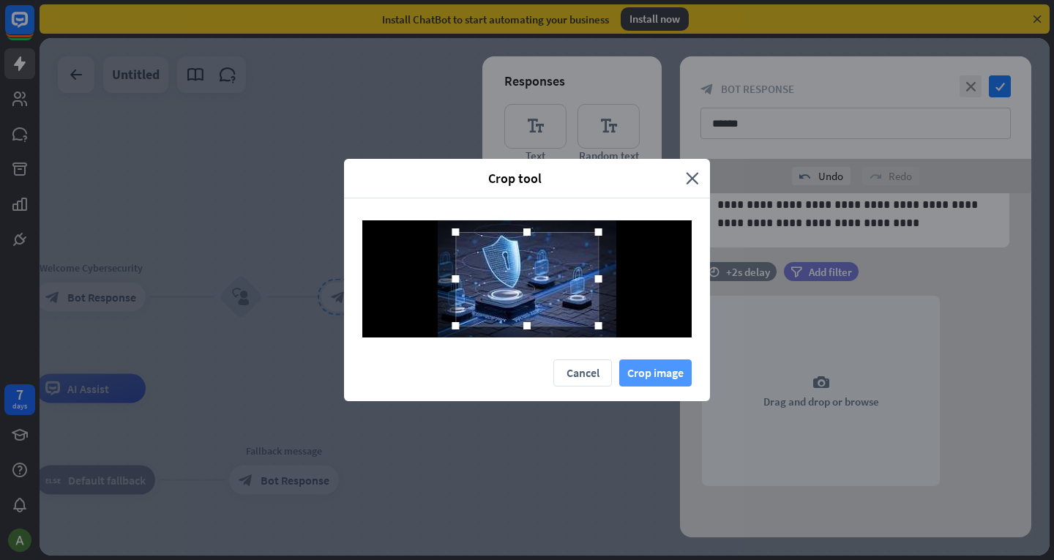
click at [668, 378] on button "Crop image" at bounding box center [655, 372] width 72 height 27
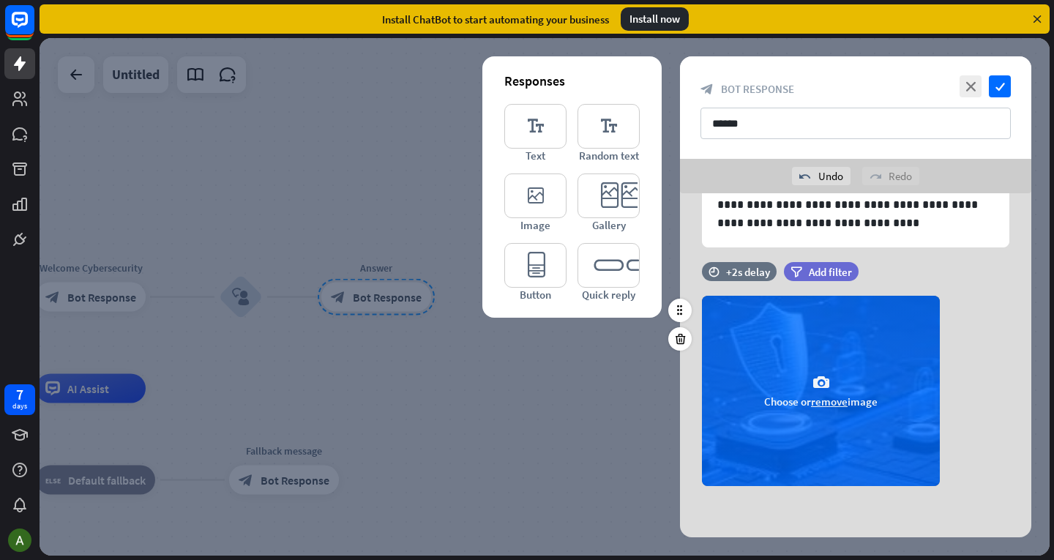
click at [794, 397] on span "Choose or remove image" at bounding box center [820, 401] width 113 height 14
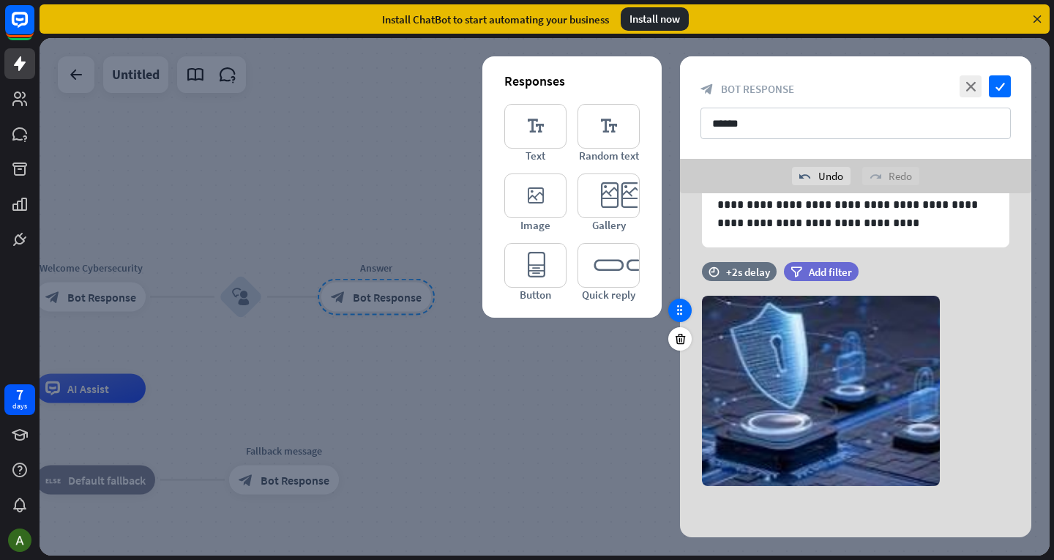
click at [683, 313] on icon at bounding box center [679, 310] width 13 height 13
click at [1004, 81] on icon "check" at bounding box center [1000, 86] width 22 height 22
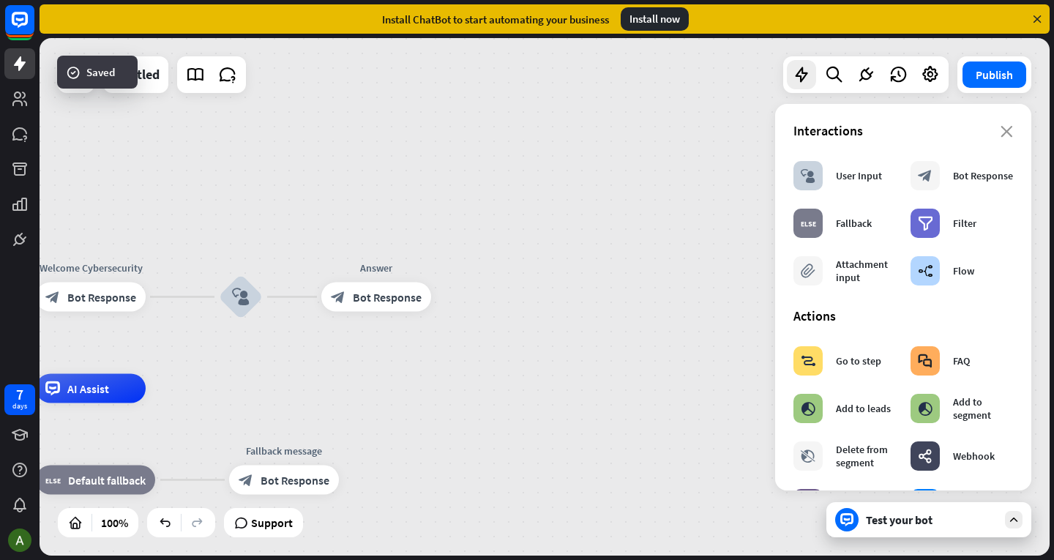
drag, startPoint x: 470, startPoint y: 349, endPoint x: 716, endPoint y: 270, distance: 258.2
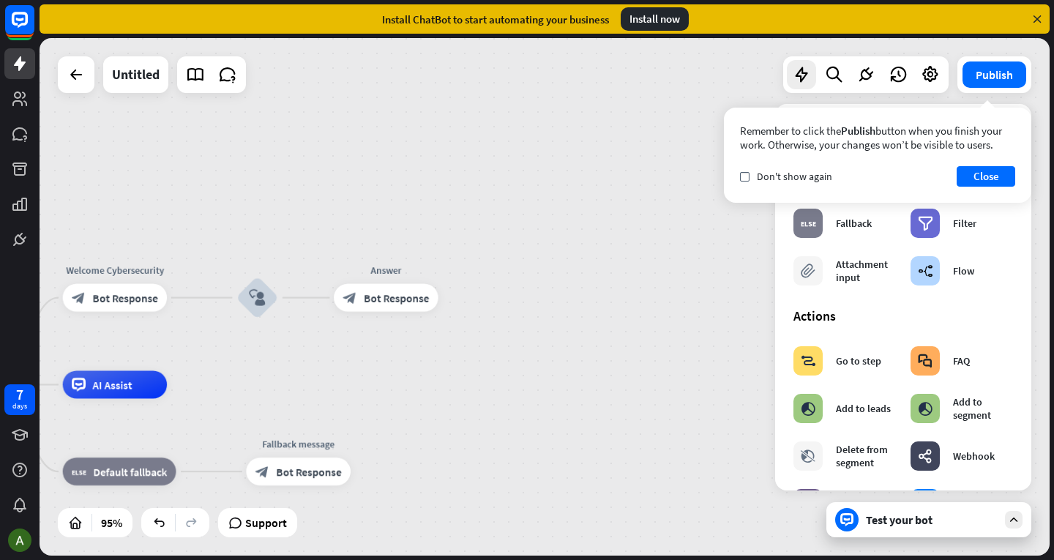
click at [934, 514] on div "Test your bot" at bounding box center [932, 519] width 132 height 15
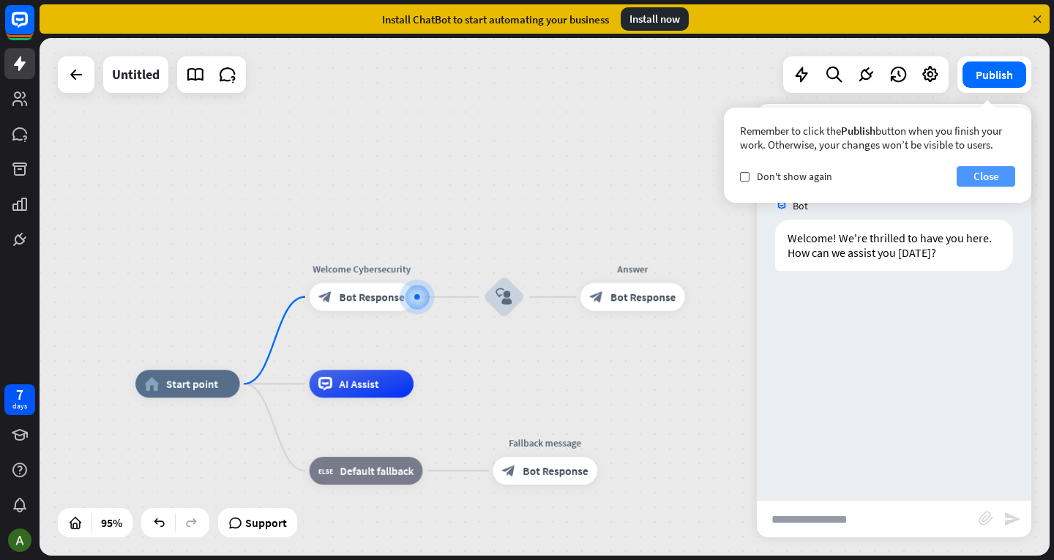
click at [994, 171] on button "Close" at bounding box center [985, 176] width 59 height 20
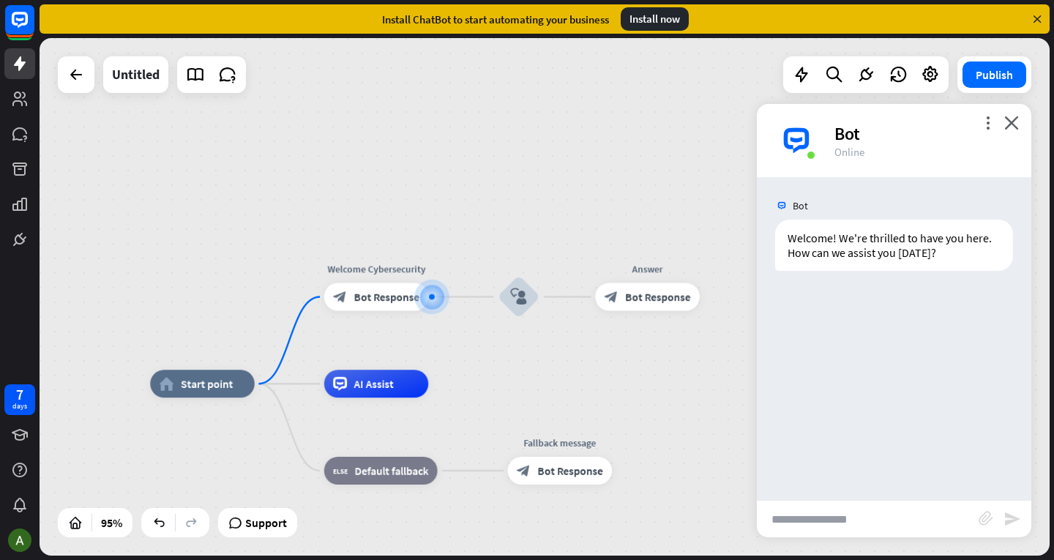
click at [859, 508] on input "text" at bounding box center [868, 518] width 222 height 37
type input "**********"
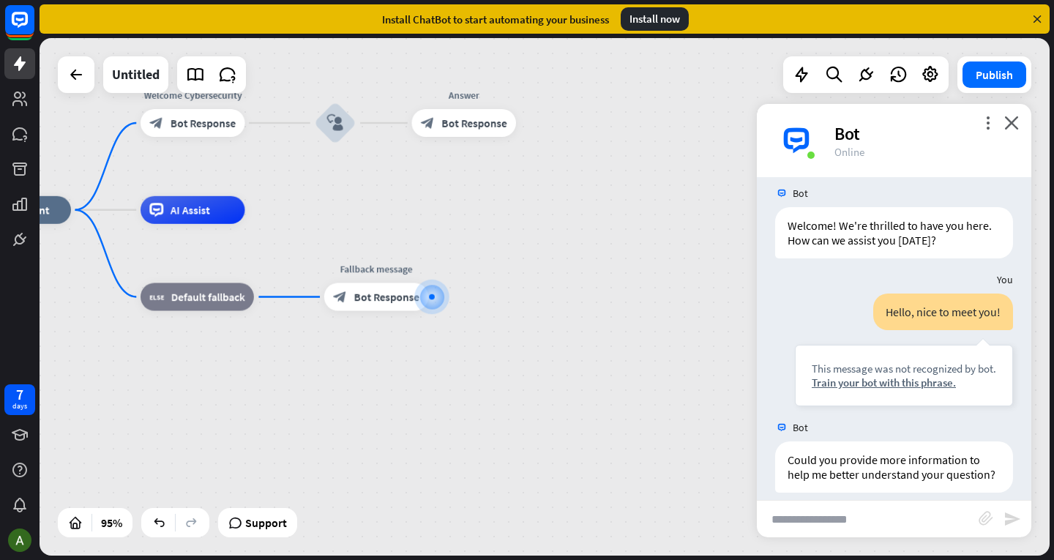
scroll to position [42, 0]
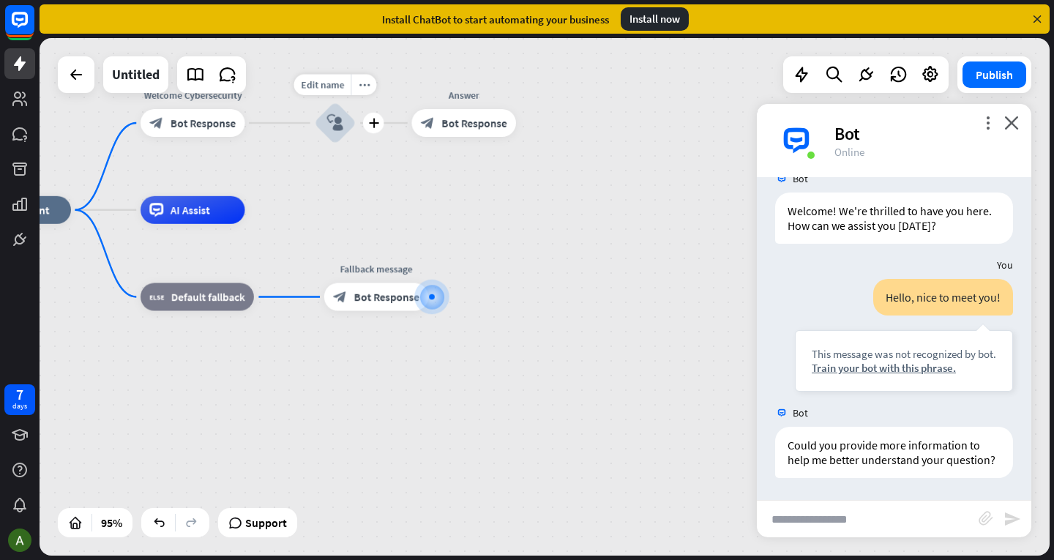
click at [326, 129] on div "block_user_input" at bounding box center [335, 123] width 42 height 42
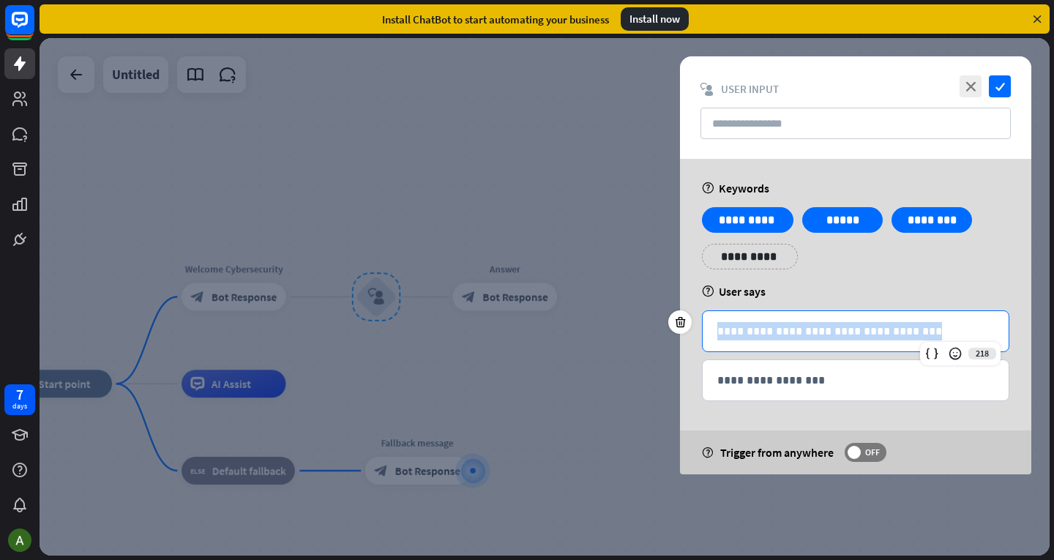
drag, startPoint x: 931, startPoint y: 323, endPoint x: 558, endPoint y: 273, distance: 376.5
click at [561, 270] on div "**********" at bounding box center [545, 296] width 1010 height 517
copy p "**********"
click at [539, 238] on div at bounding box center [545, 296] width 1010 height 517
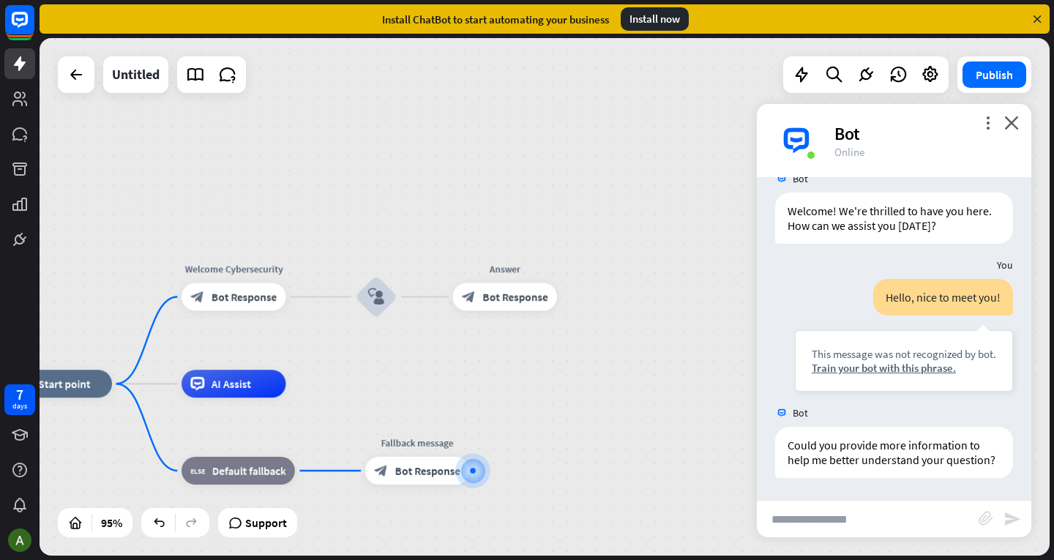
click at [818, 516] on input "text" at bounding box center [868, 518] width 222 height 37
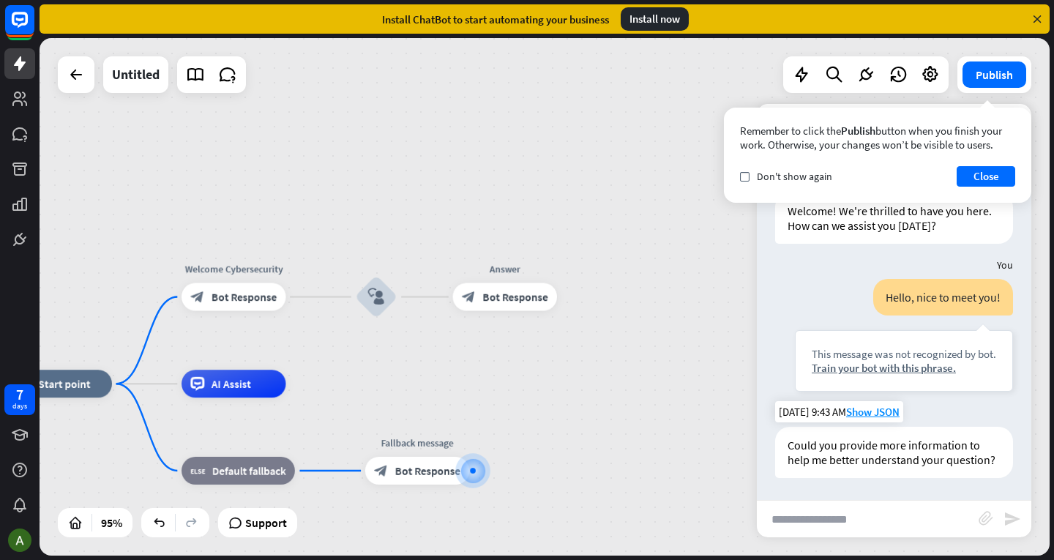
paste input "**********"
type input "**********"
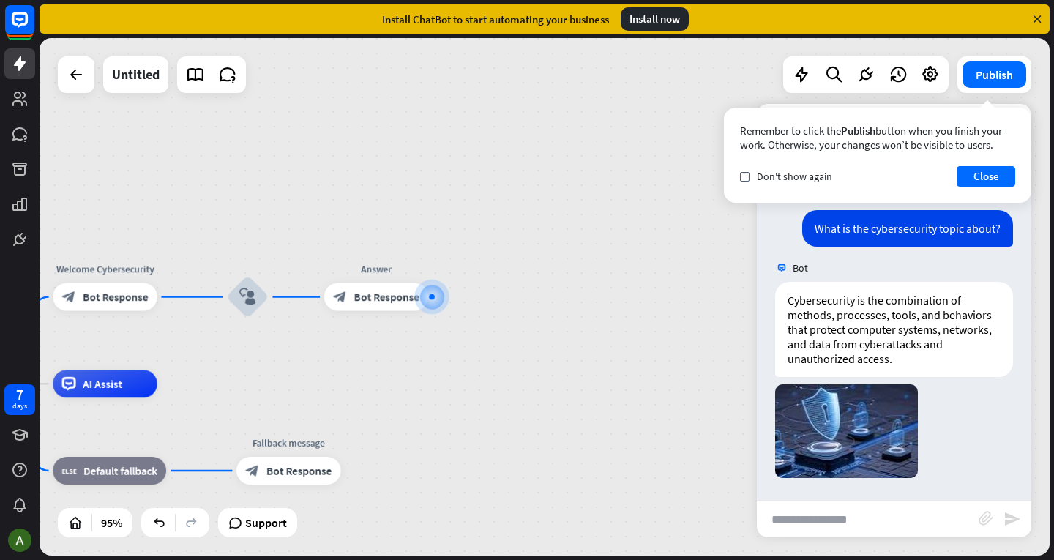
scroll to position [345, 0]
click at [983, 183] on button "Close" at bounding box center [985, 176] width 59 height 20
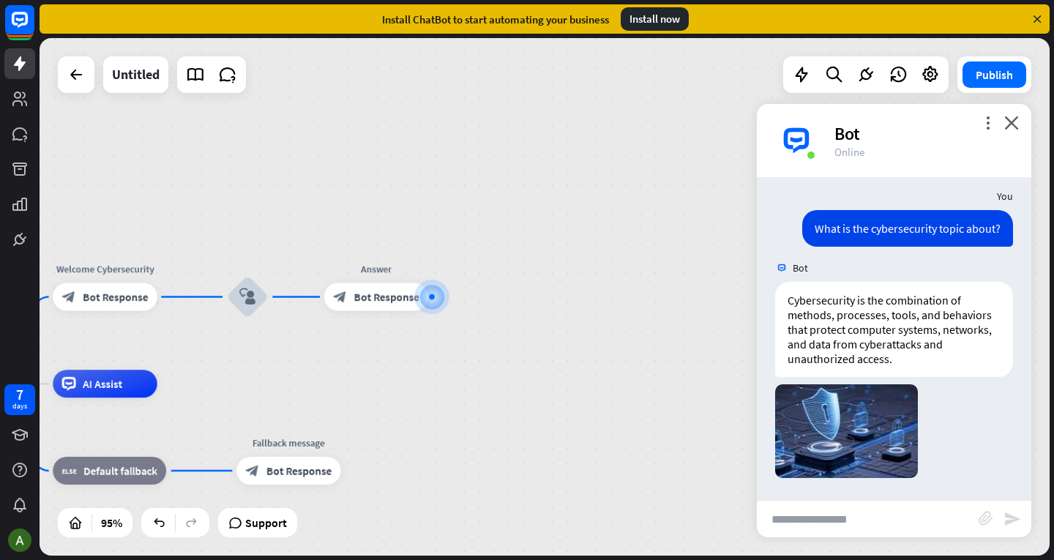
click at [1008, 122] on icon "close" at bounding box center [1011, 123] width 15 height 14
